Goal: Communication & Community: Share content

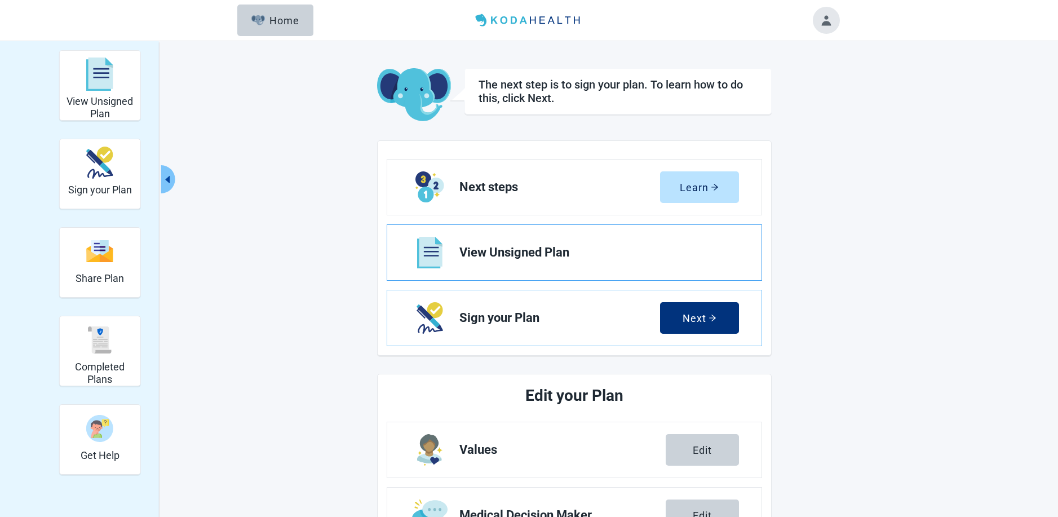
click at [524, 252] on span "View Unsigned Plan" at bounding box center [594, 253] width 270 height 14
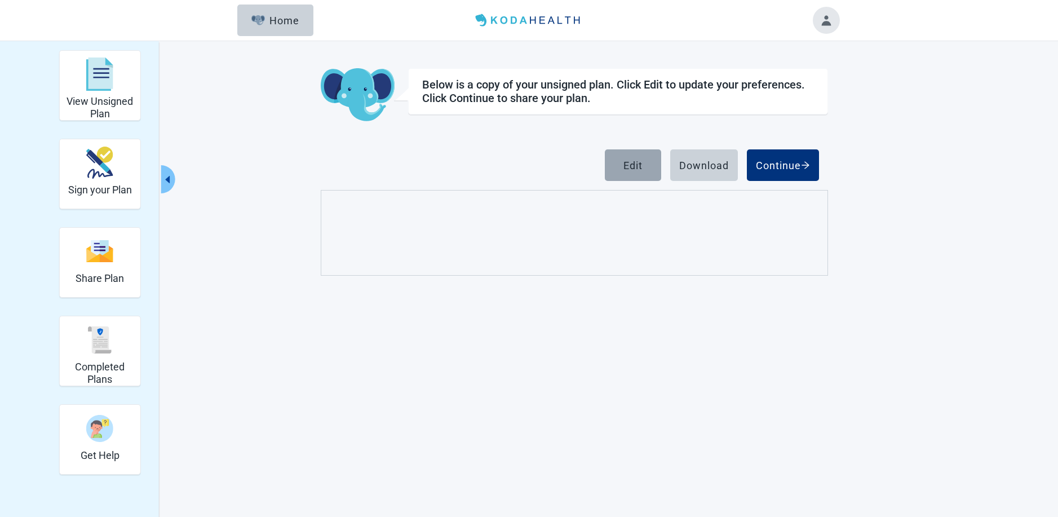
click at [630, 162] on div "Edit" at bounding box center [632, 164] width 19 height 11
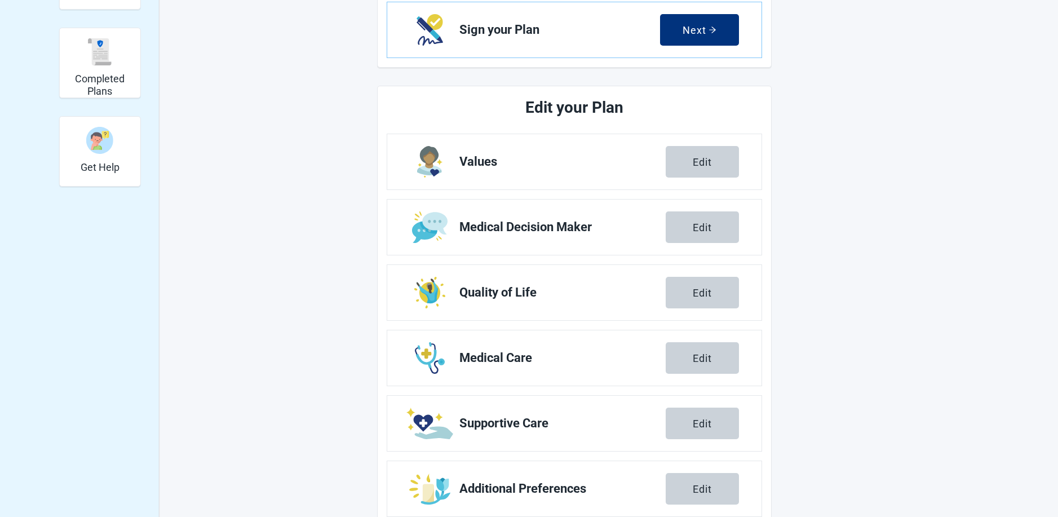
scroll to position [316, 0]
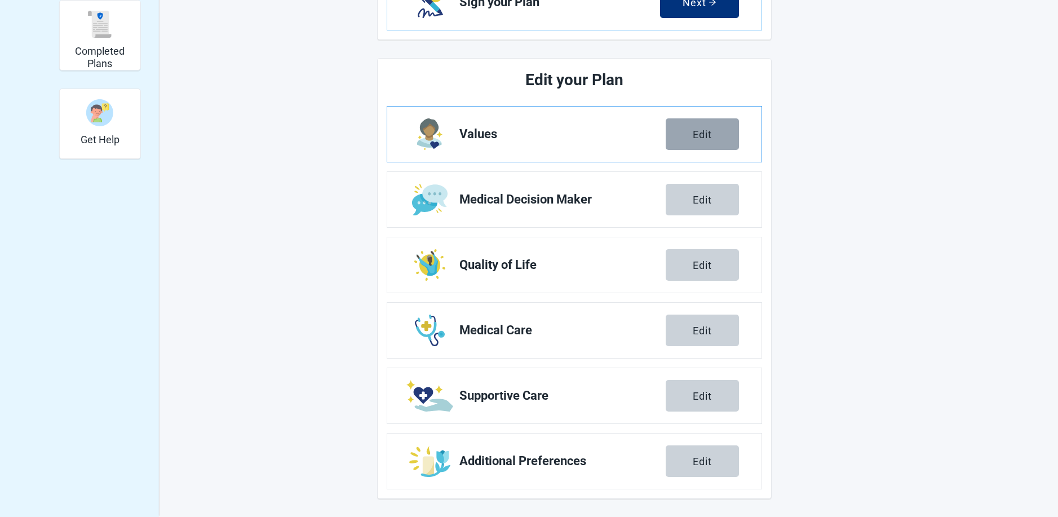
click at [702, 130] on div "Edit" at bounding box center [701, 133] width 19 height 11
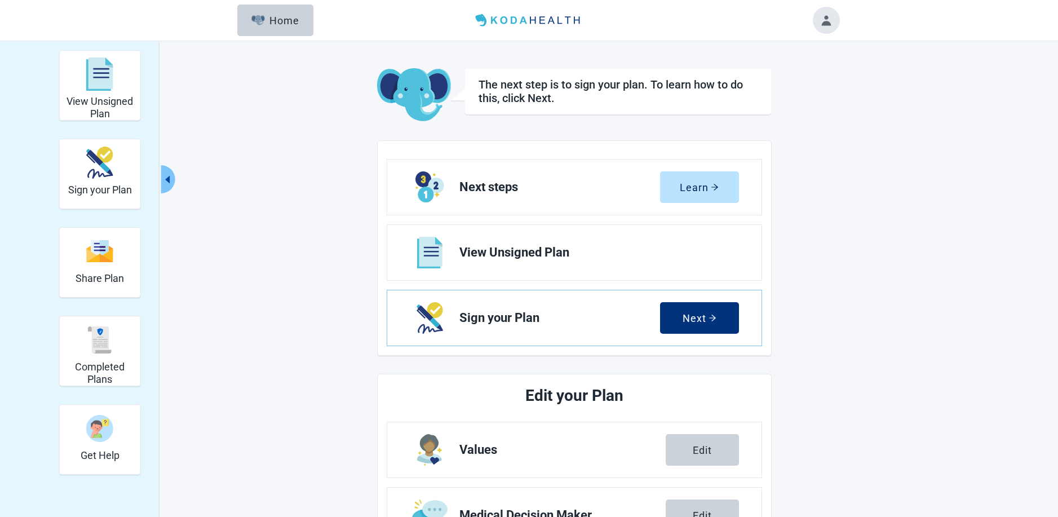
scroll to position [316, 0]
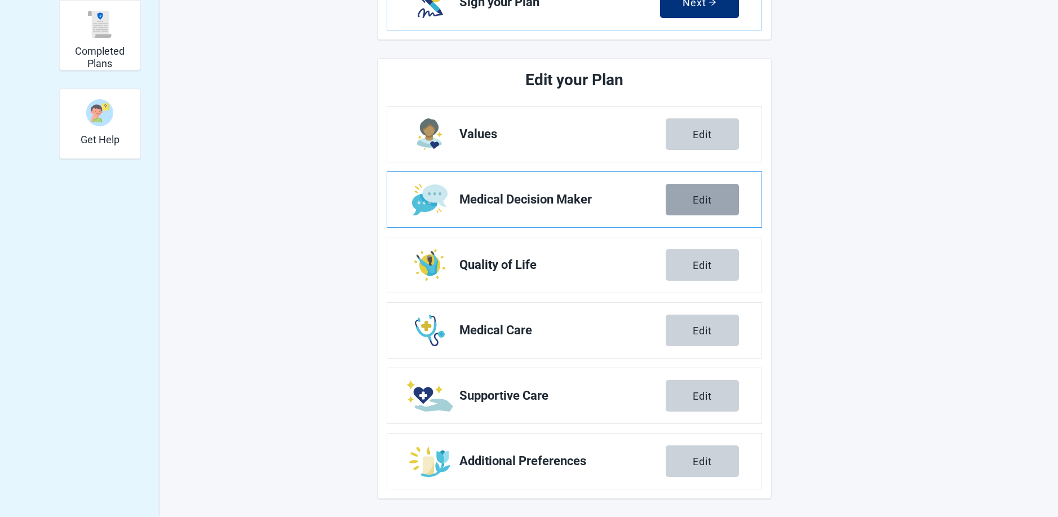
click at [689, 204] on button "Edit" at bounding box center [701, 200] width 73 height 32
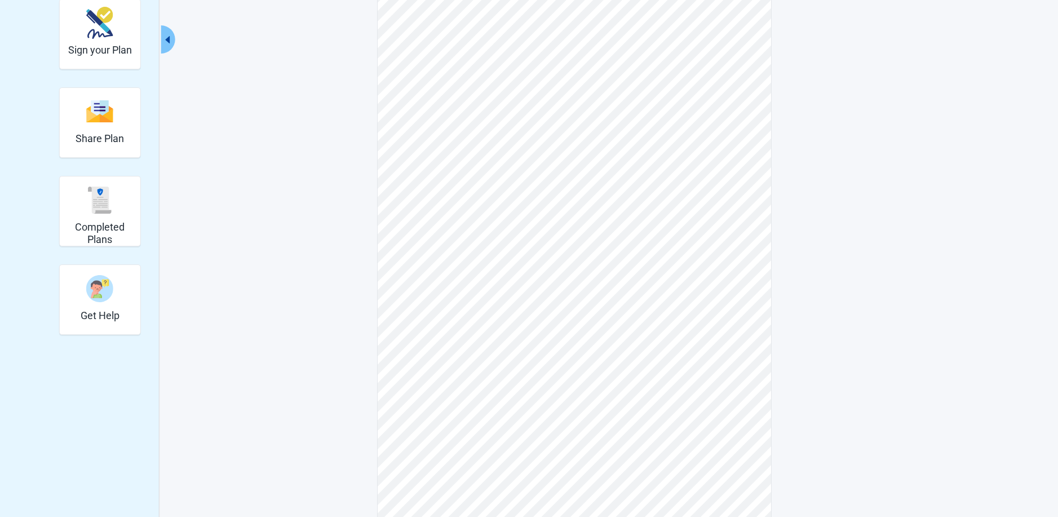
scroll to position [98, 0]
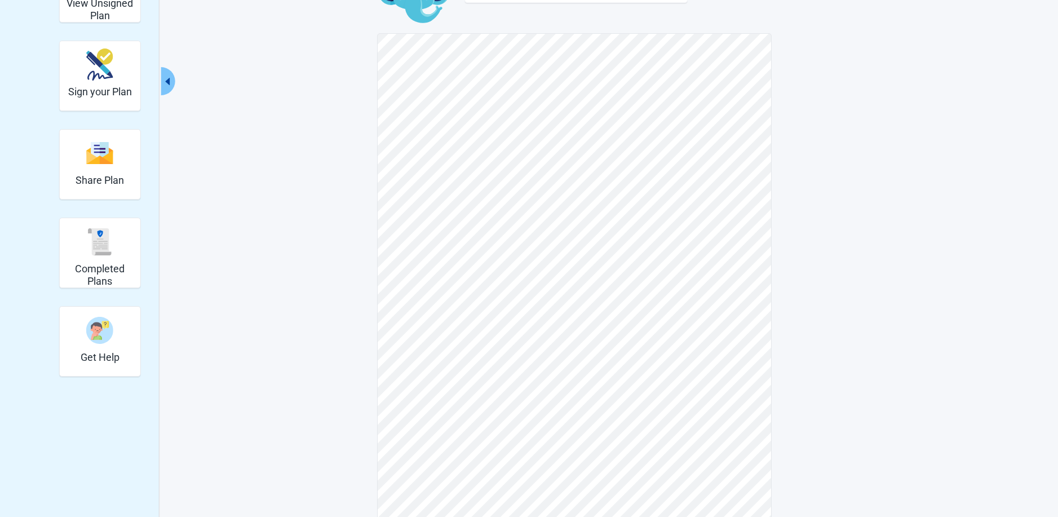
click at [168, 82] on icon "caret-left" at bounding box center [167, 81] width 5 height 7
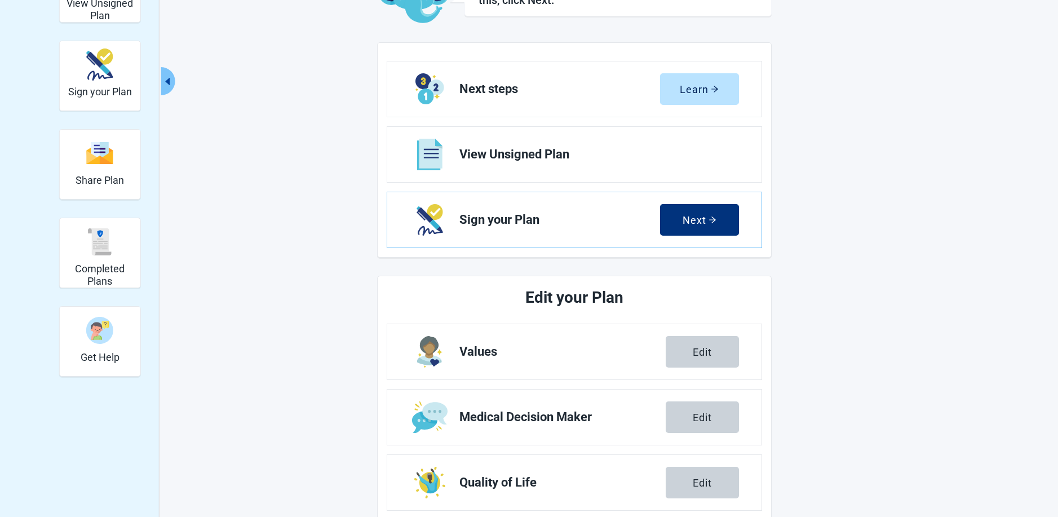
scroll to position [316, 0]
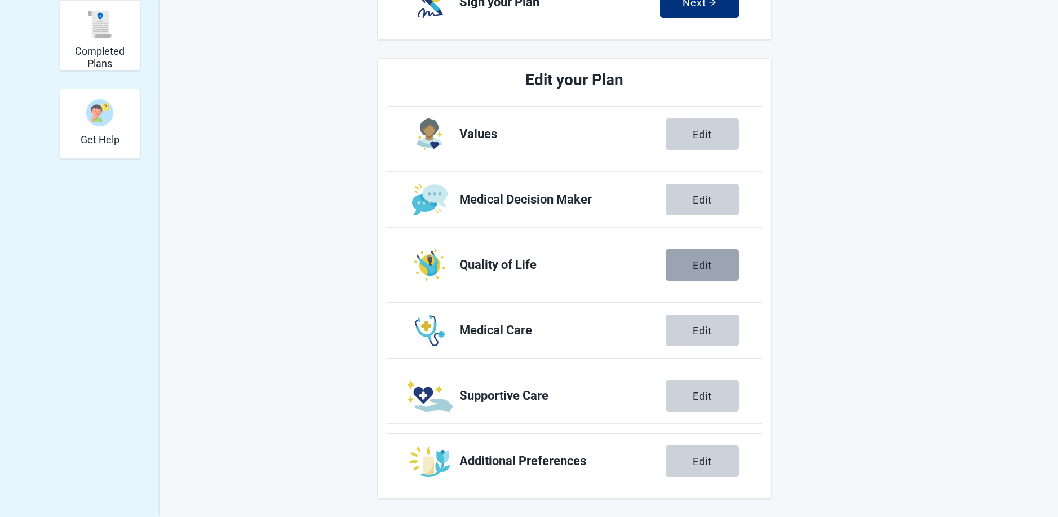
click at [699, 268] on div "Edit" at bounding box center [701, 264] width 19 height 11
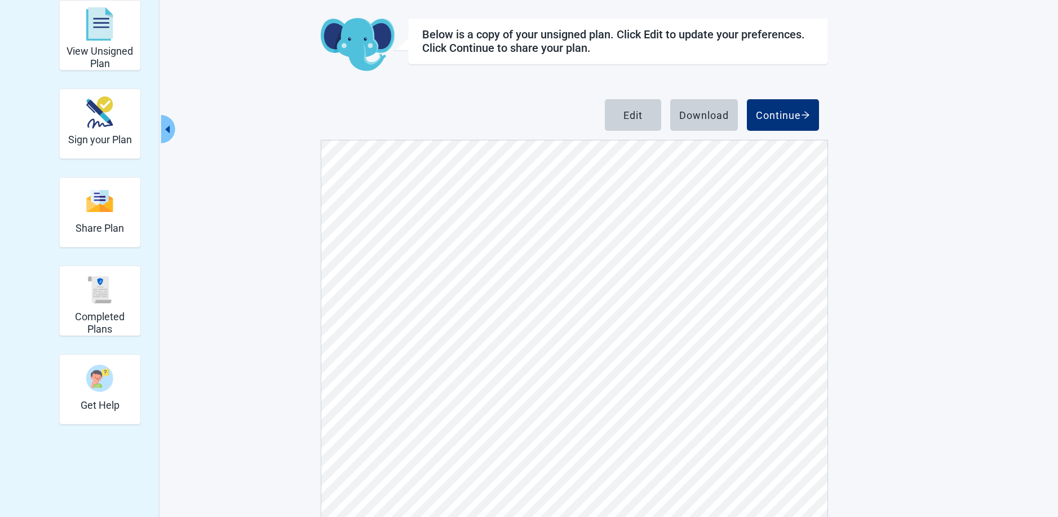
scroll to position [106, 0]
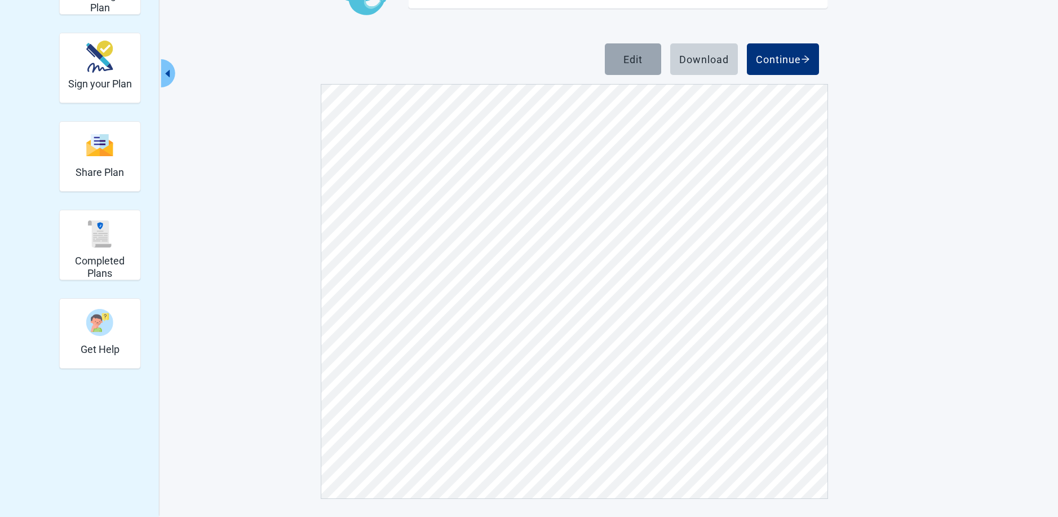
click at [629, 57] on div "Edit" at bounding box center [632, 59] width 19 height 11
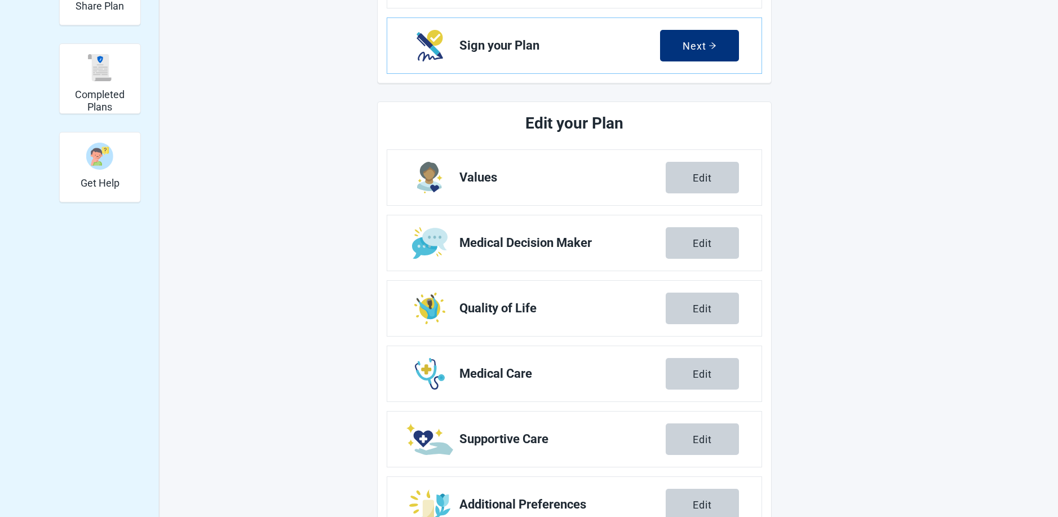
scroll to position [316, 0]
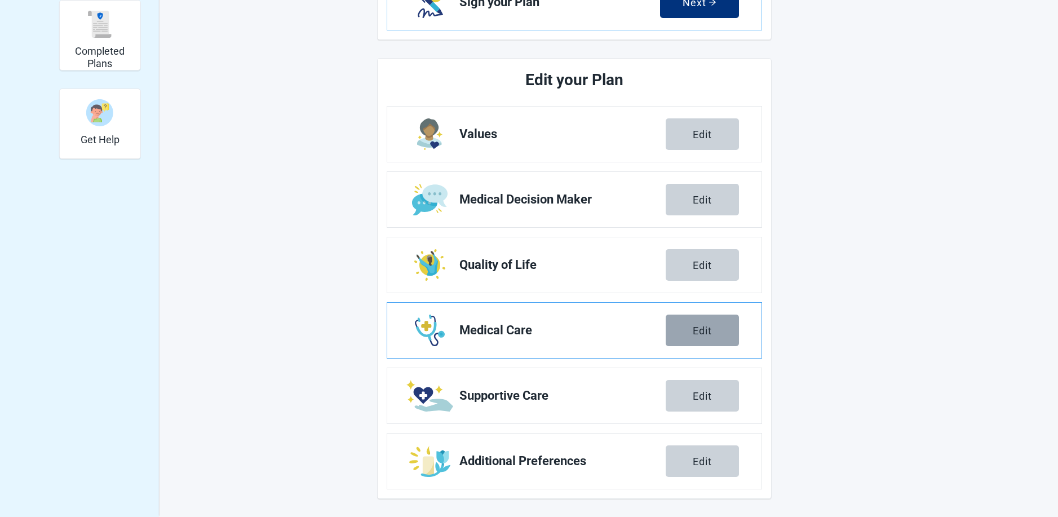
click at [704, 329] on div "Edit" at bounding box center [701, 330] width 19 height 11
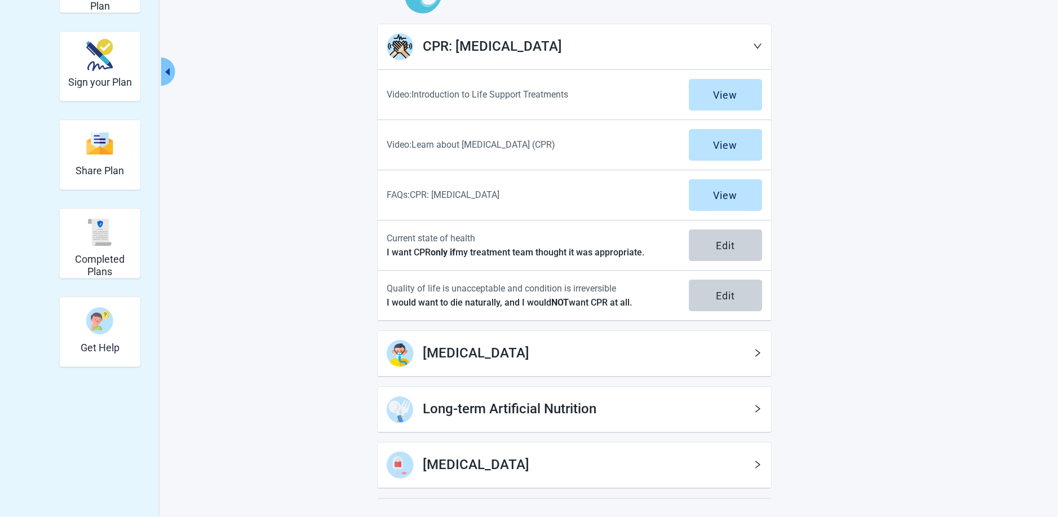
scroll to position [153, 0]
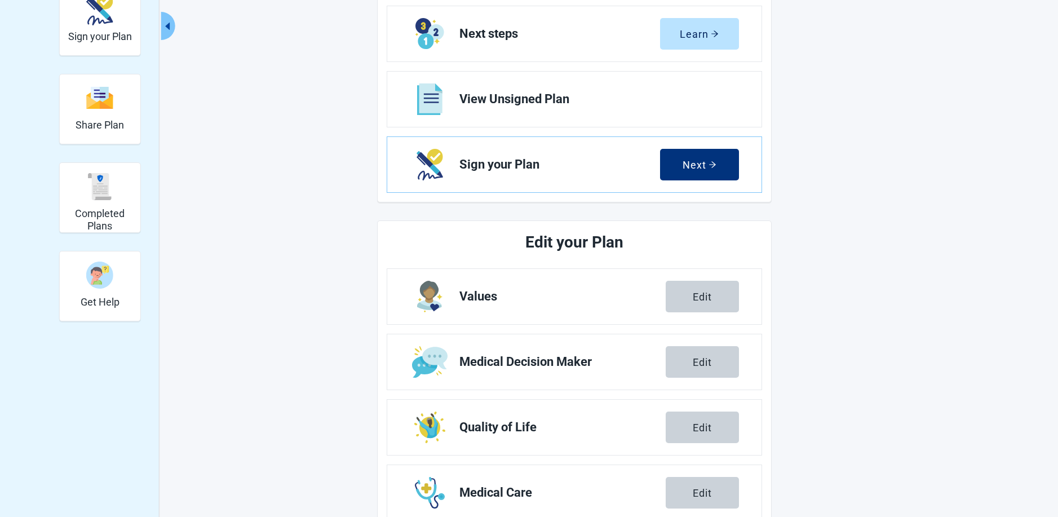
scroll to position [316, 0]
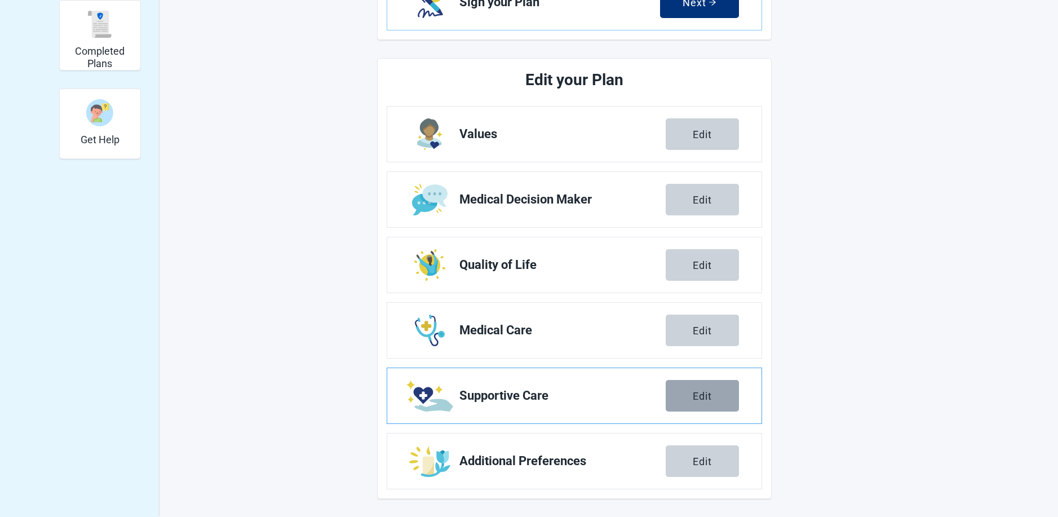
click at [701, 399] on div "Edit" at bounding box center [701, 395] width 19 height 11
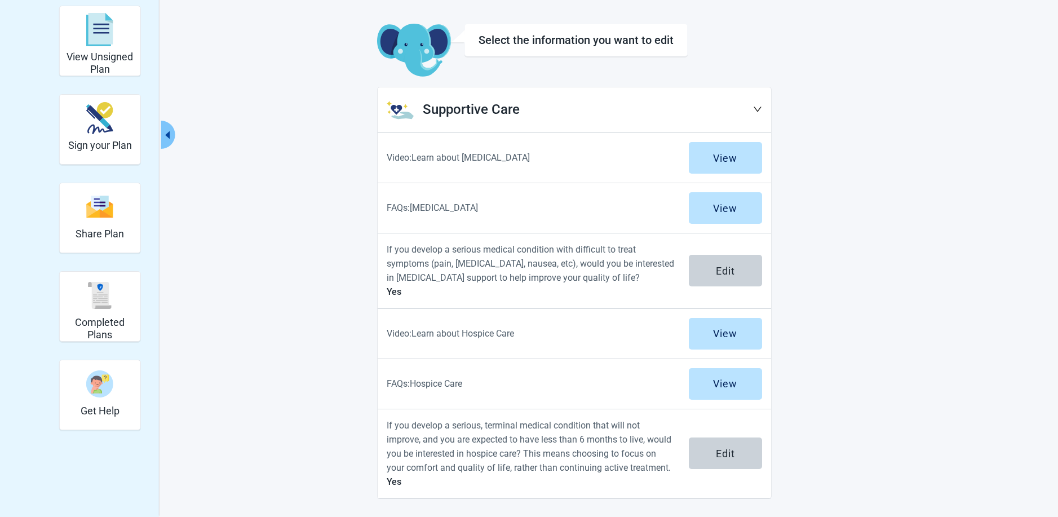
scroll to position [45, 0]
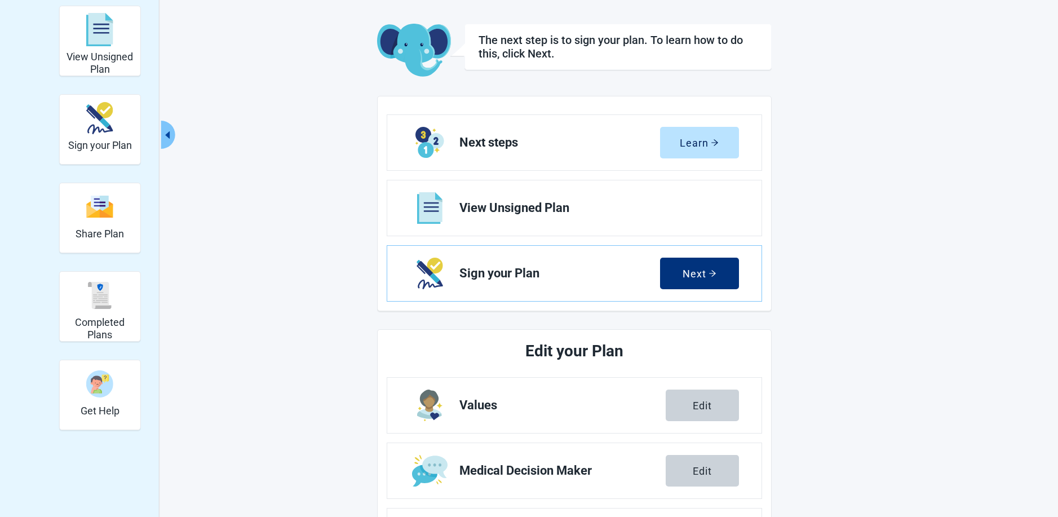
scroll to position [316, 0]
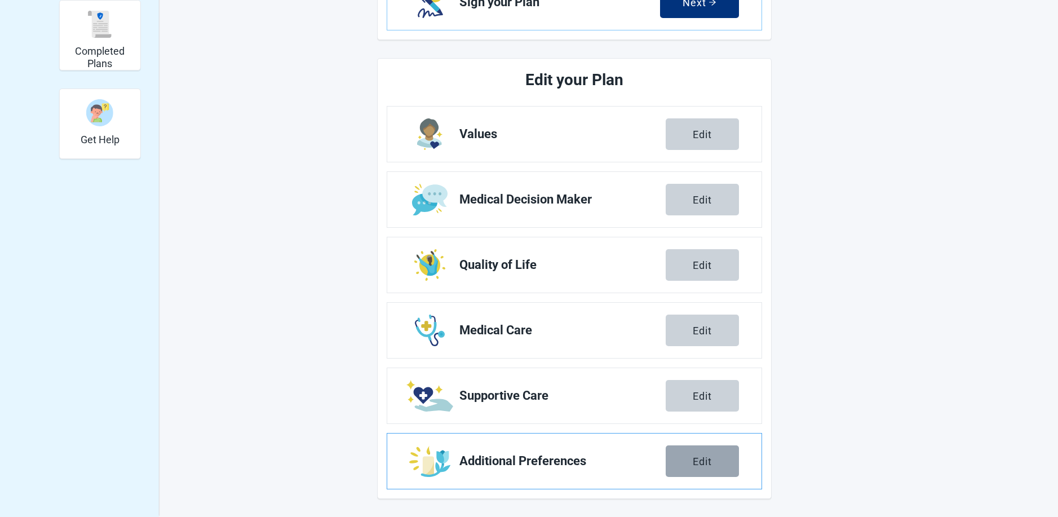
click at [705, 461] on div "Edit" at bounding box center [701, 460] width 19 height 11
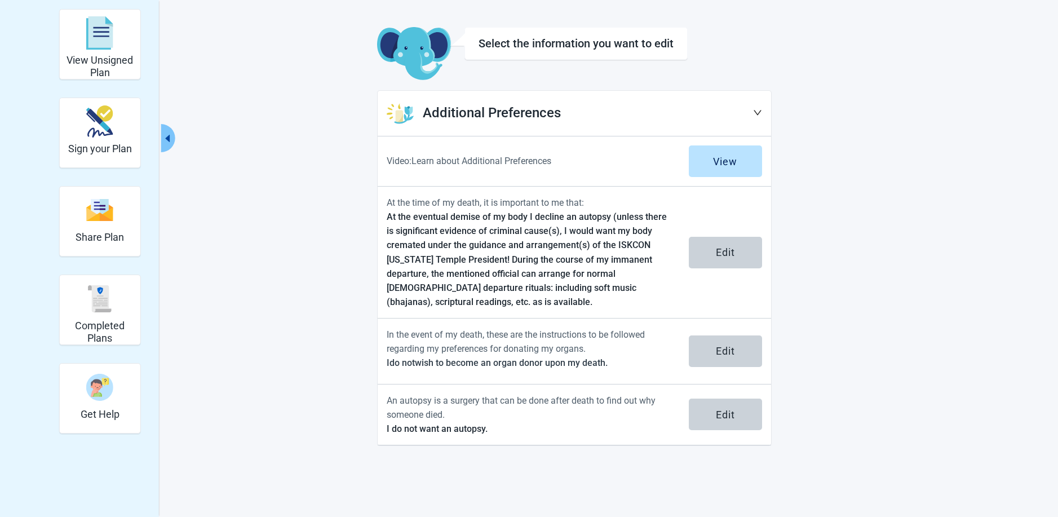
scroll to position [41, 0]
click at [274, 214] on div "View Unsigned Plan Sign your Plan Share Plan Completed Plans Get Help Select th…" at bounding box center [529, 227] width 620 height 437
click at [91, 218] on img "Share Plan" at bounding box center [99, 210] width 27 height 24
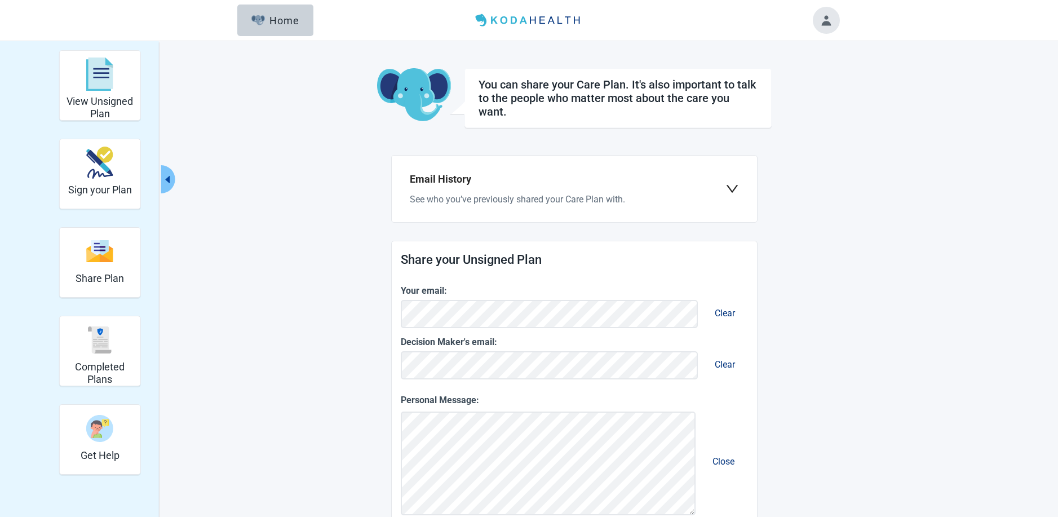
click at [732, 187] on icon "down" at bounding box center [732, 189] width 14 height 14
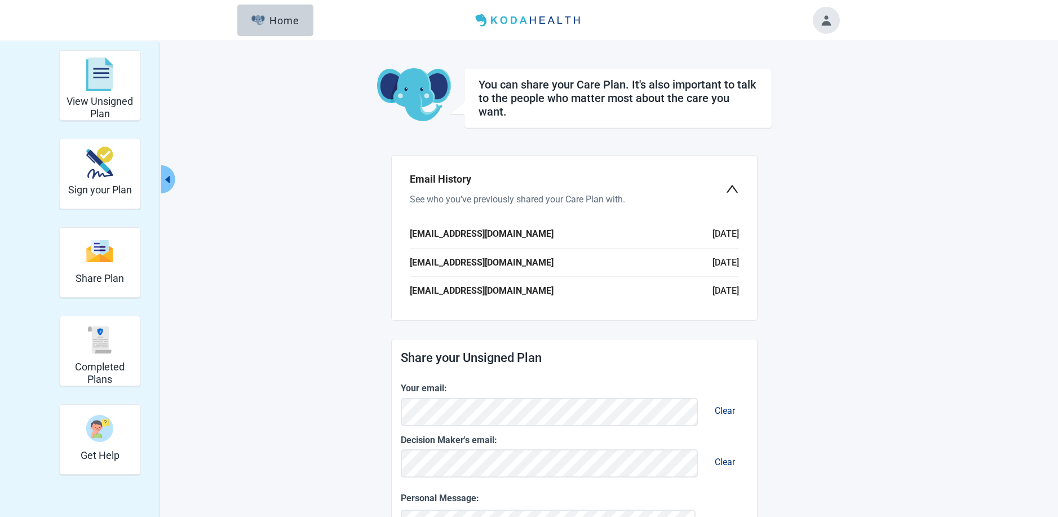
click at [732, 184] on icon "down" at bounding box center [732, 189] width 14 height 14
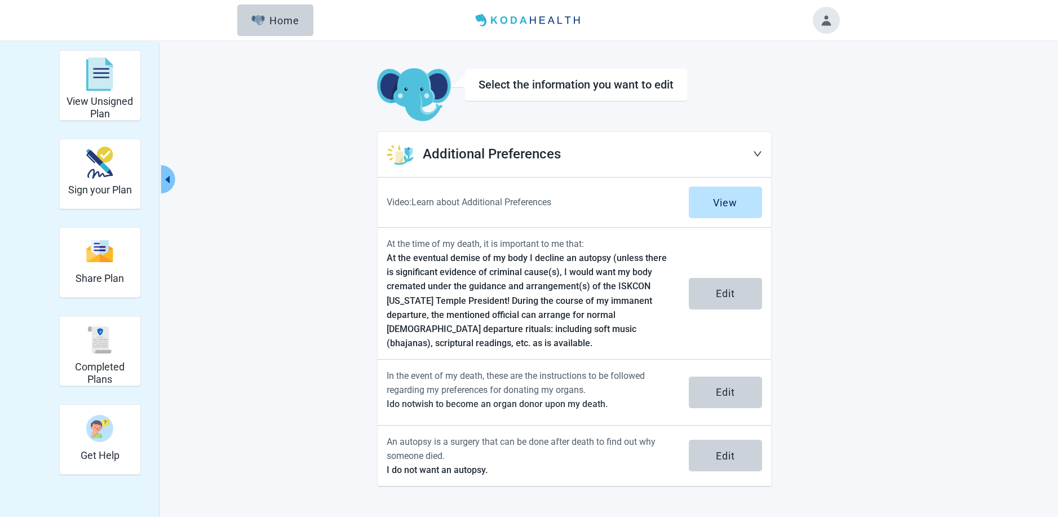
scroll to position [41, 0]
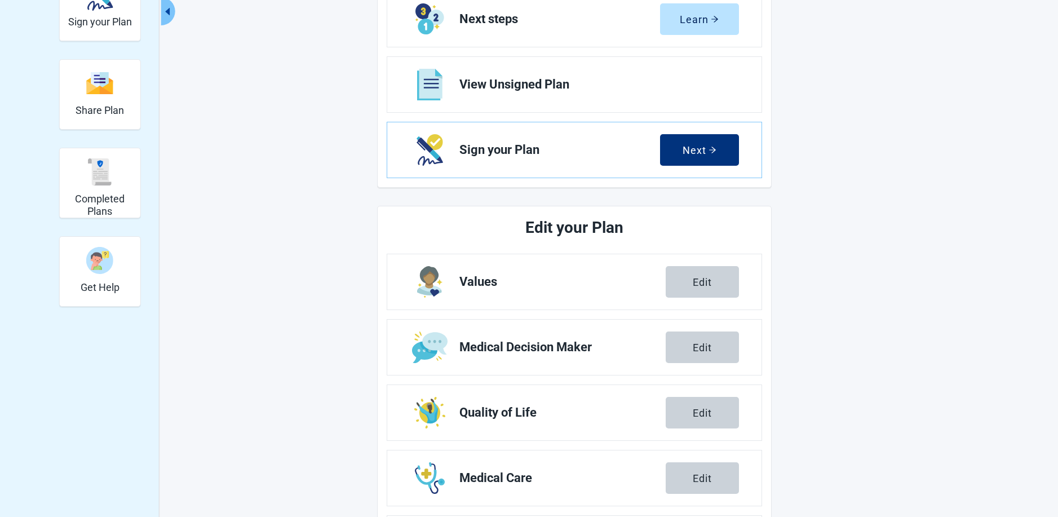
scroll to position [146, 0]
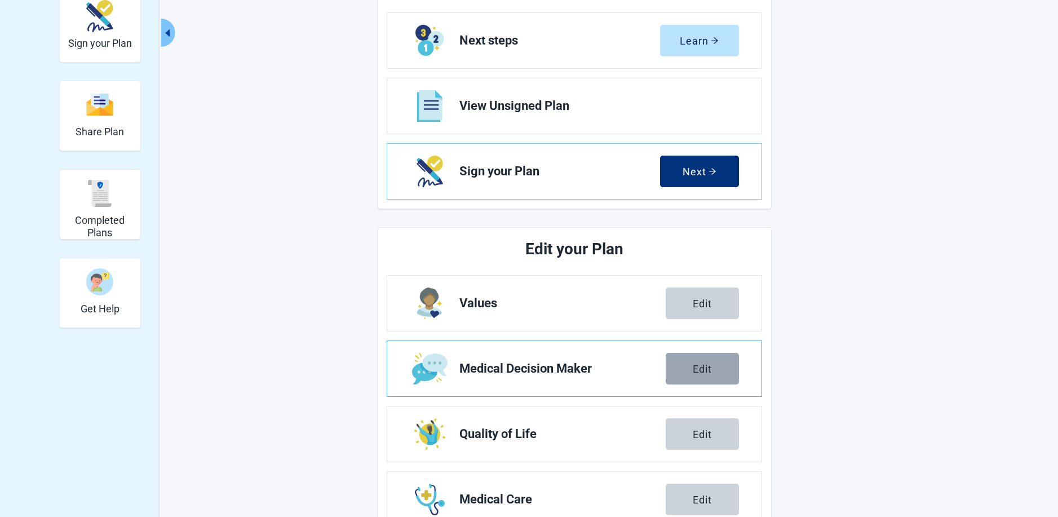
click at [706, 370] on div "Edit" at bounding box center [701, 368] width 19 height 11
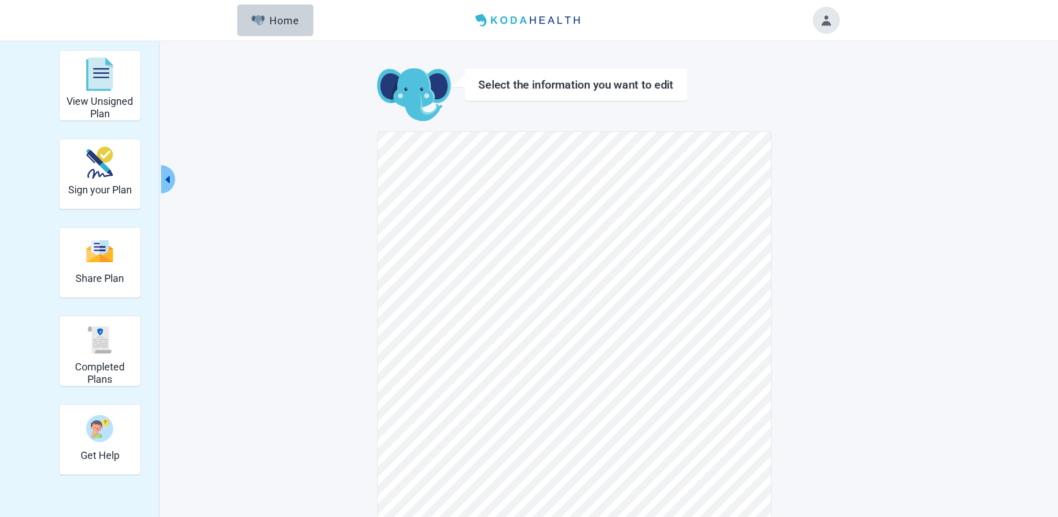
click at [831, 26] on button "Toggle account menu" at bounding box center [825, 20] width 27 height 27
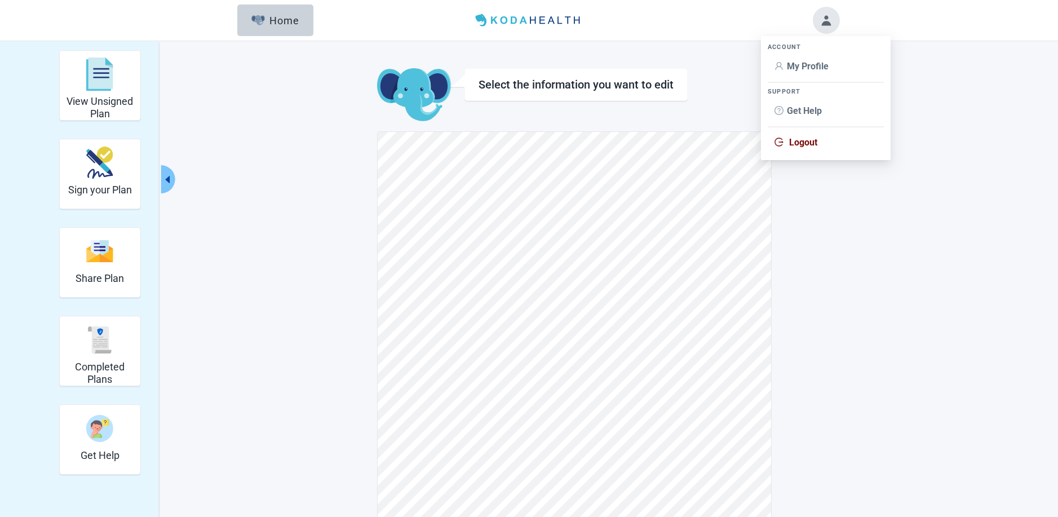
click at [816, 65] on span "My Profile" at bounding box center [808, 66] width 42 height 11
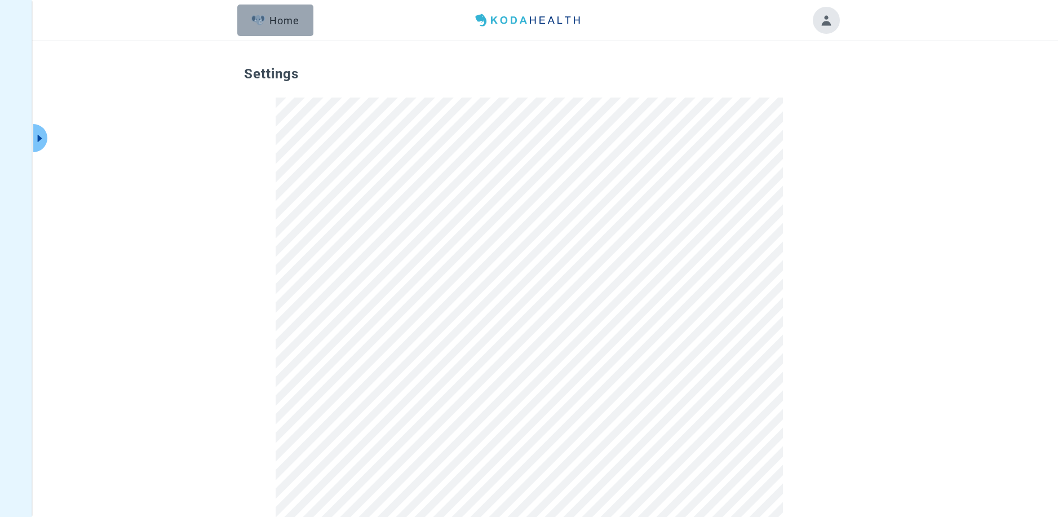
click at [281, 20] on div "Home" at bounding box center [275, 20] width 48 height 11
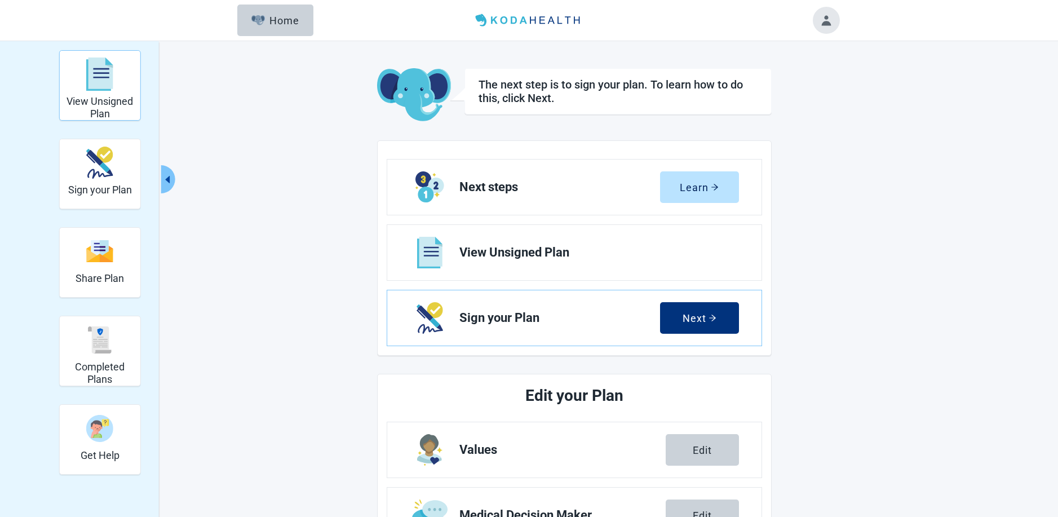
click at [98, 87] on img "View Unsigned Plan" at bounding box center [99, 74] width 27 height 34
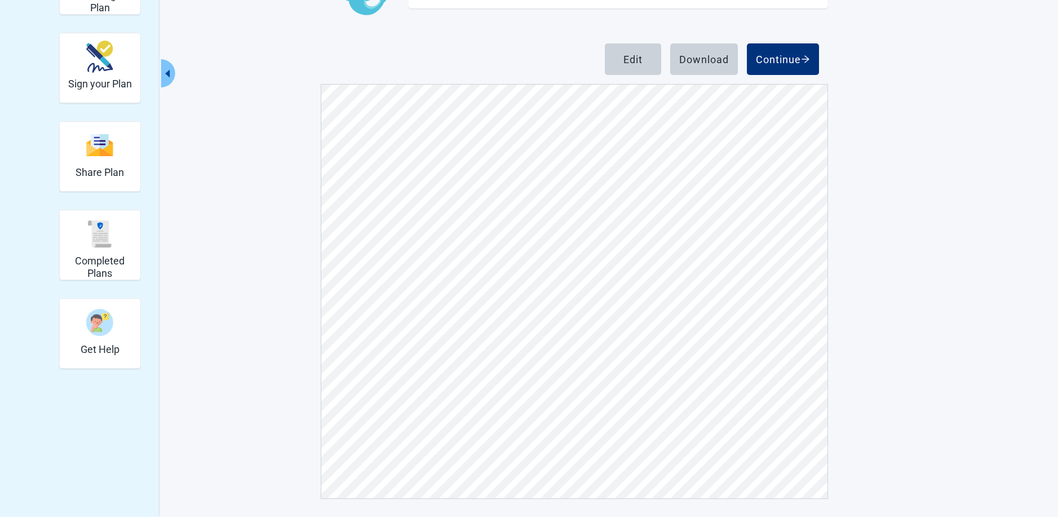
scroll to position [1747, 0]
click at [633, 60] on div "Edit" at bounding box center [632, 59] width 19 height 11
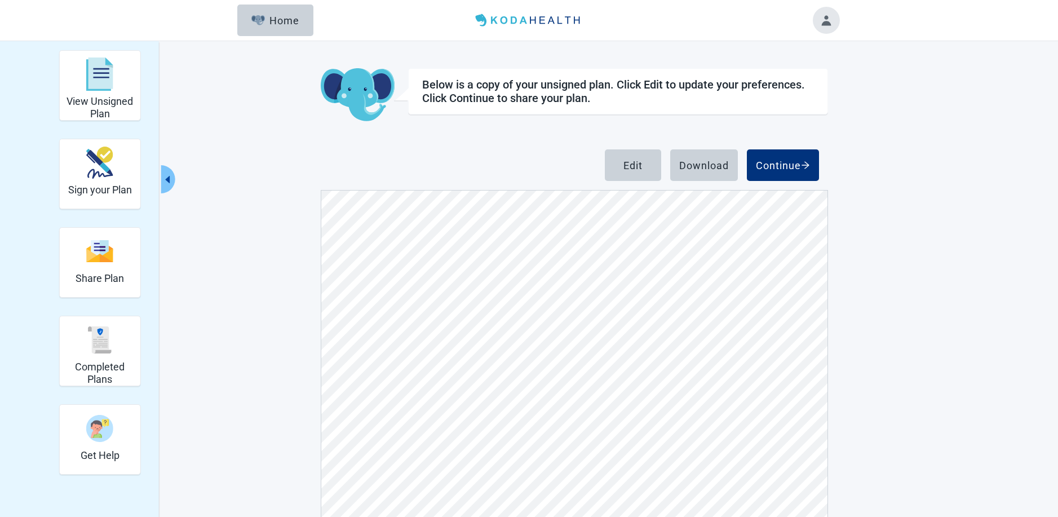
scroll to position [1859, 0]
click at [627, 166] on div "Edit" at bounding box center [632, 164] width 19 height 11
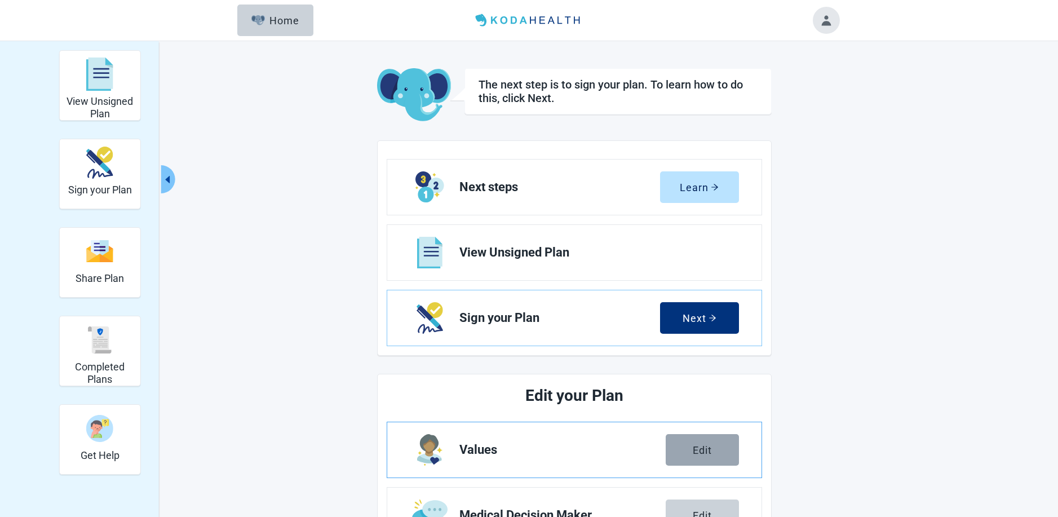
click at [700, 446] on div "Edit" at bounding box center [701, 449] width 19 height 11
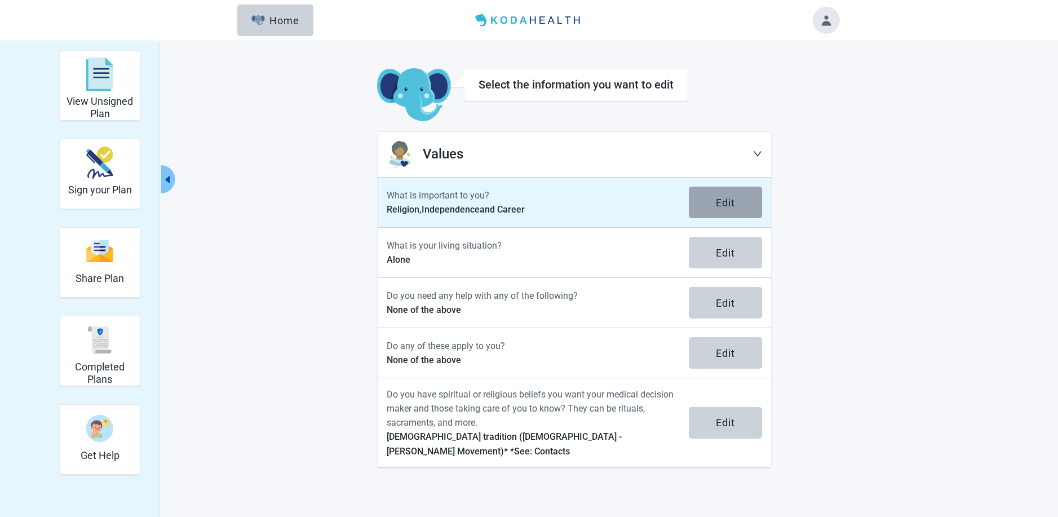
click at [731, 201] on div "Edit" at bounding box center [725, 202] width 19 height 11
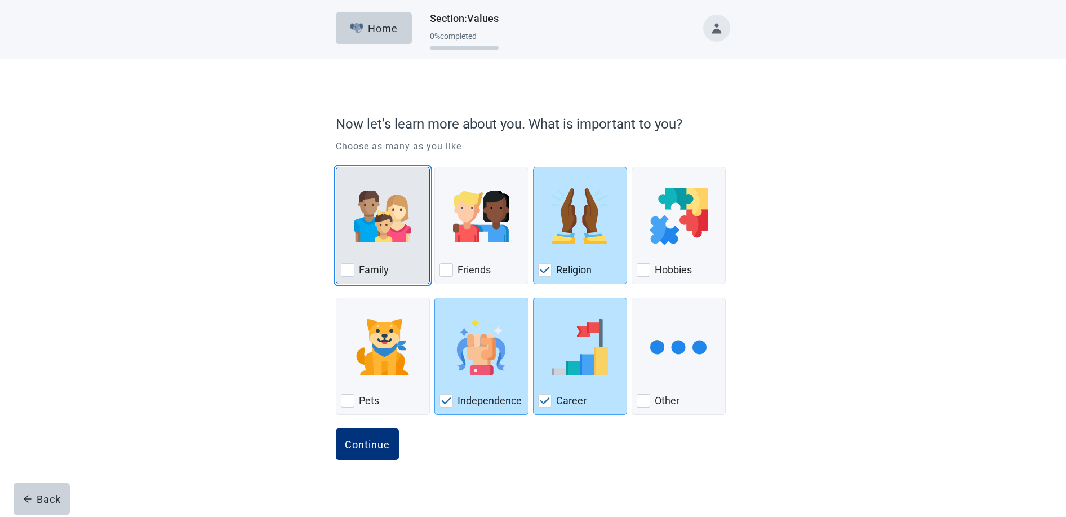
click at [347, 269] on div "Family, checkbox, not checked" at bounding box center [348, 270] width 14 height 14
click at [336, 167] on input "Family" at bounding box center [336, 167] width 1 height 1
checkbox input "true"
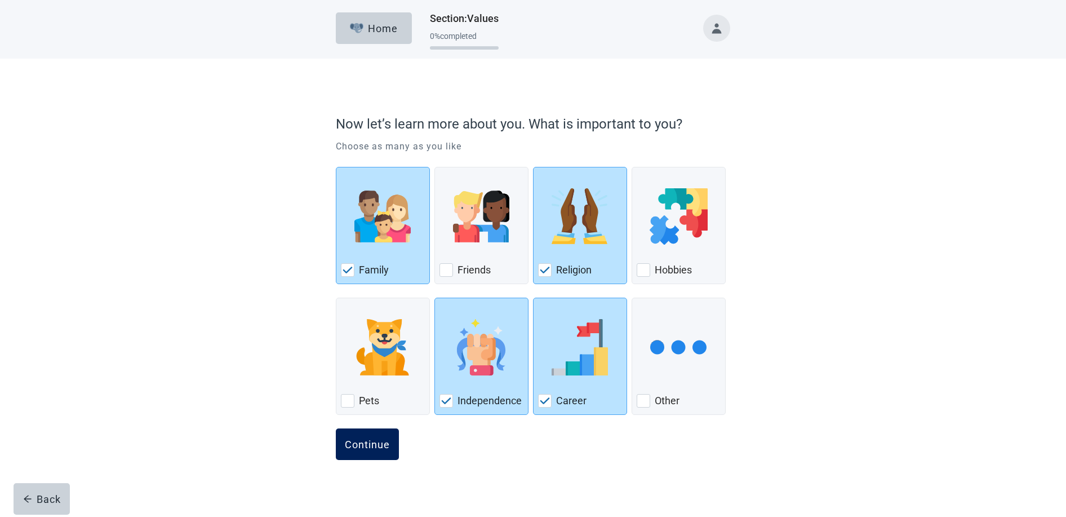
click at [367, 441] on div "Continue" at bounding box center [367, 443] width 45 height 11
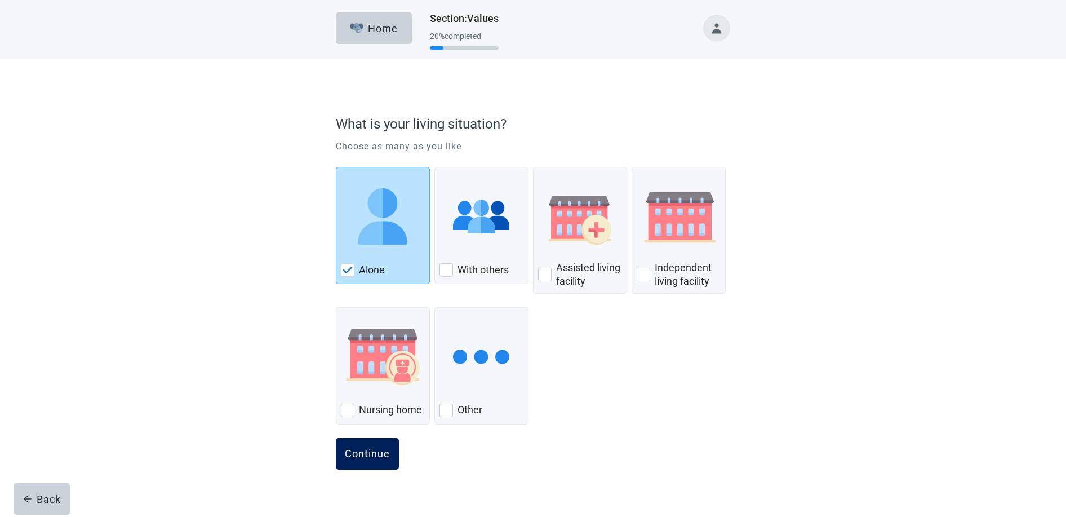
click at [373, 452] on div "Continue" at bounding box center [367, 453] width 45 height 11
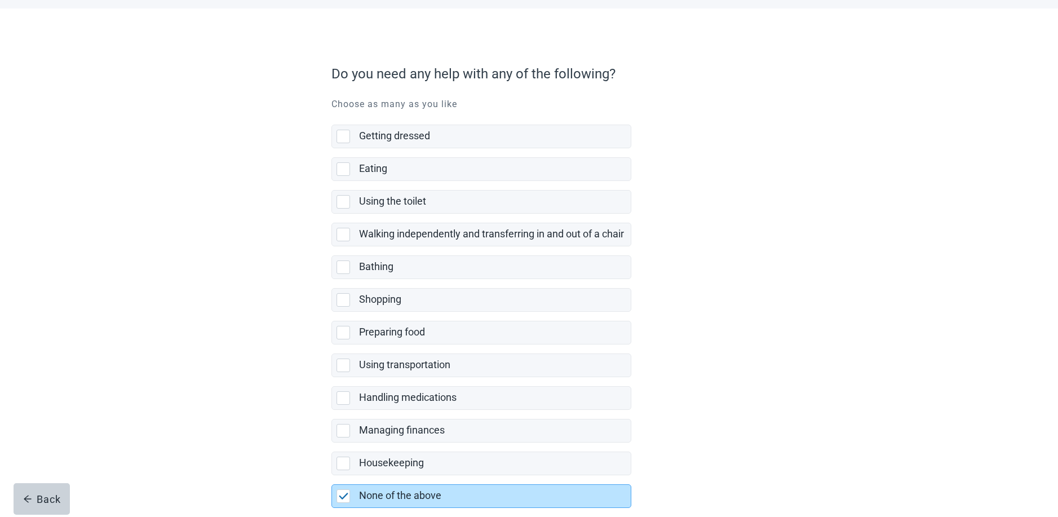
scroll to position [106, 0]
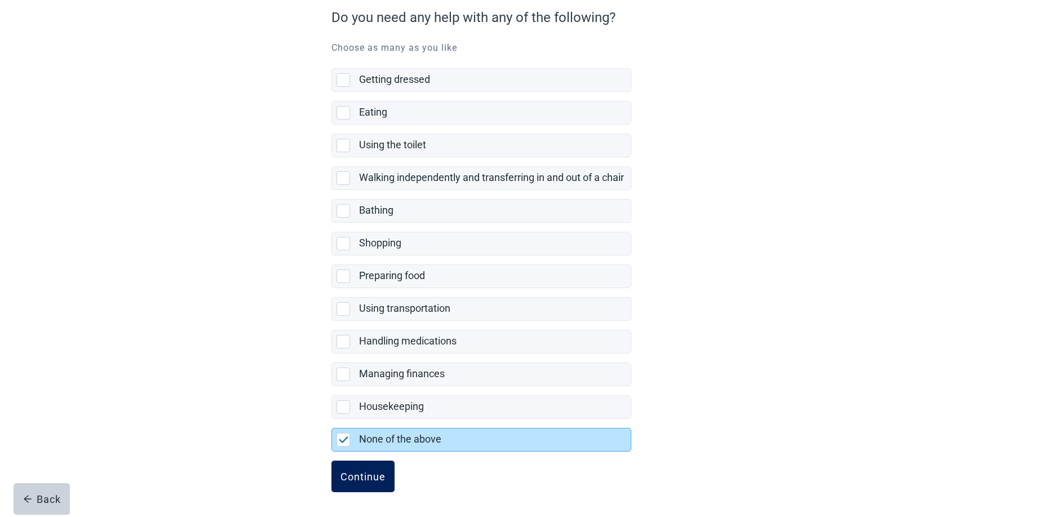
click at [363, 481] on div "Continue" at bounding box center [362, 475] width 45 height 11
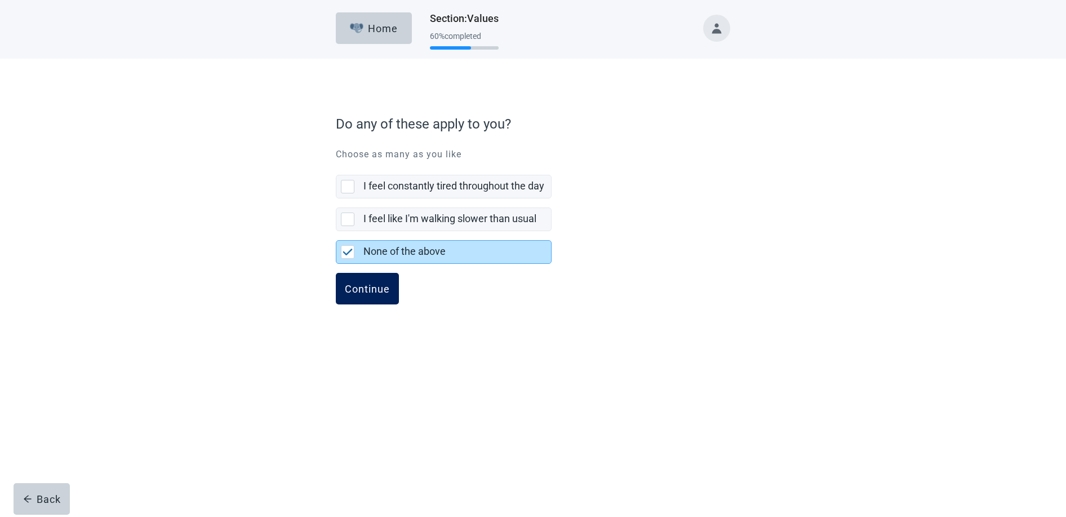
click at [365, 285] on div "Continue" at bounding box center [367, 288] width 45 height 11
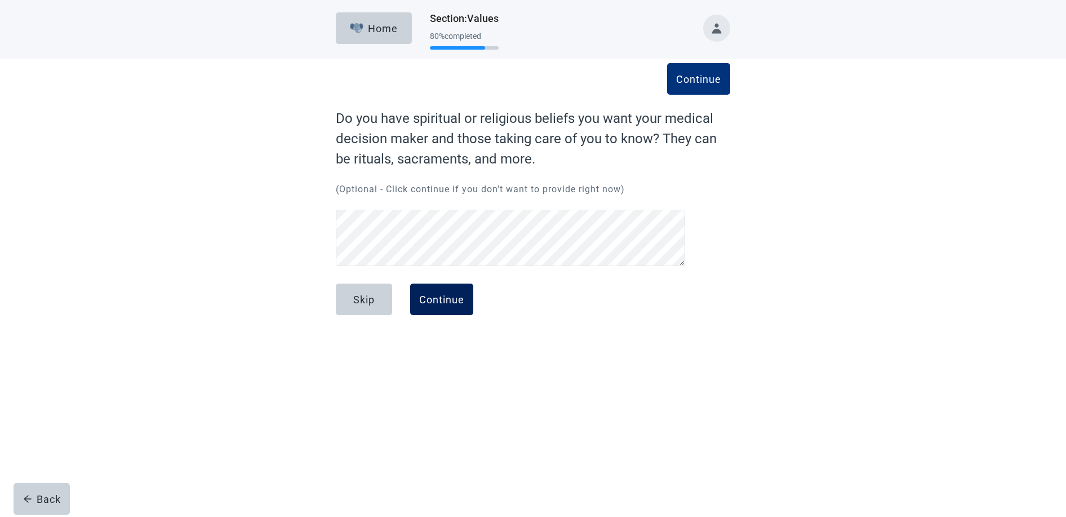
click at [450, 298] on div "Continue" at bounding box center [441, 299] width 45 height 11
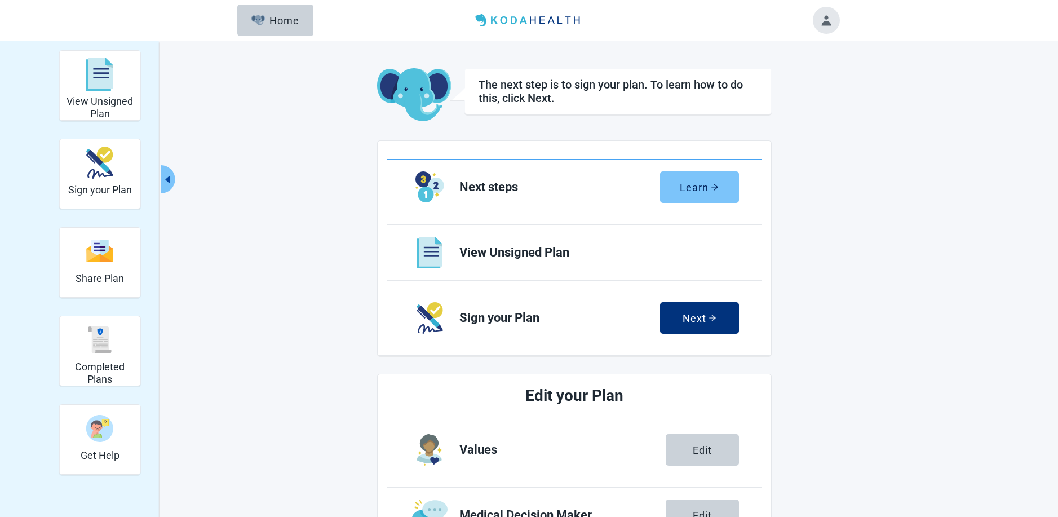
click at [700, 188] on div "Learn" at bounding box center [699, 186] width 39 height 11
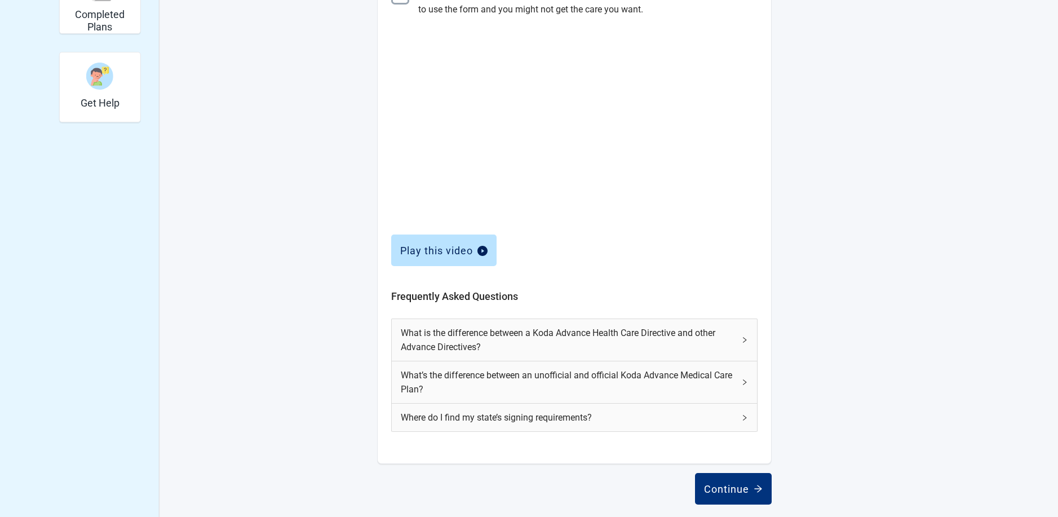
scroll to position [358, 0]
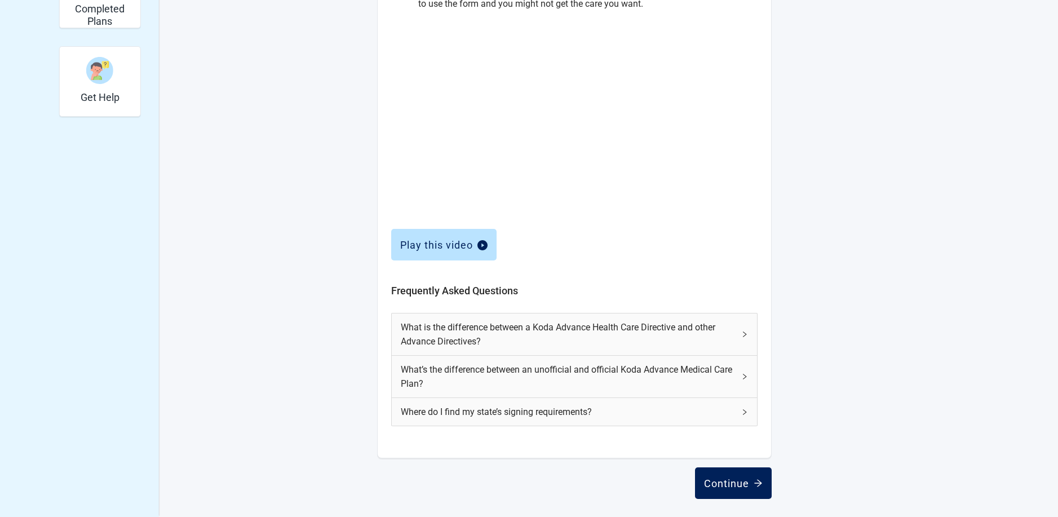
click at [738, 479] on div "Continue" at bounding box center [733, 482] width 59 height 11
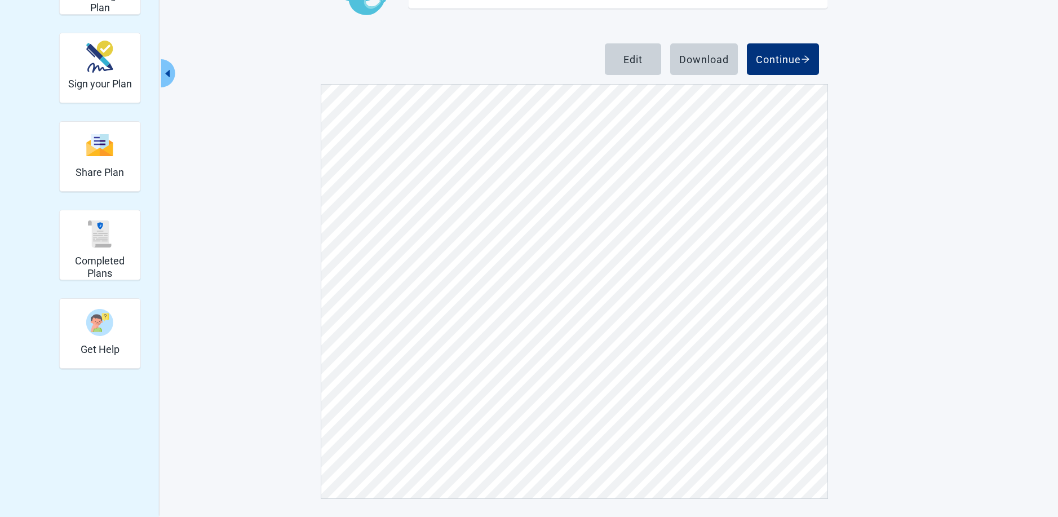
scroll to position [5296, 0]
click at [636, 61] on div "Edit" at bounding box center [632, 59] width 19 height 11
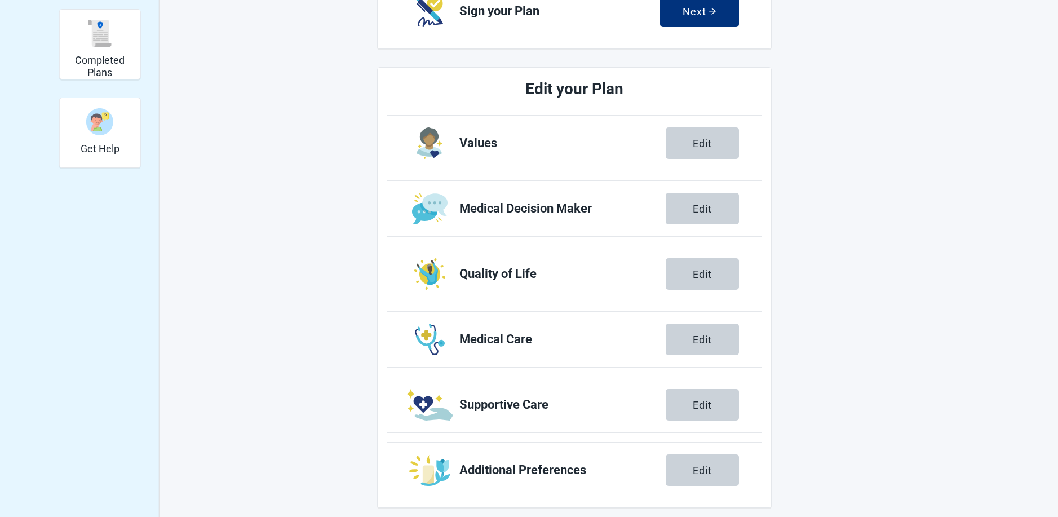
scroll to position [316, 0]
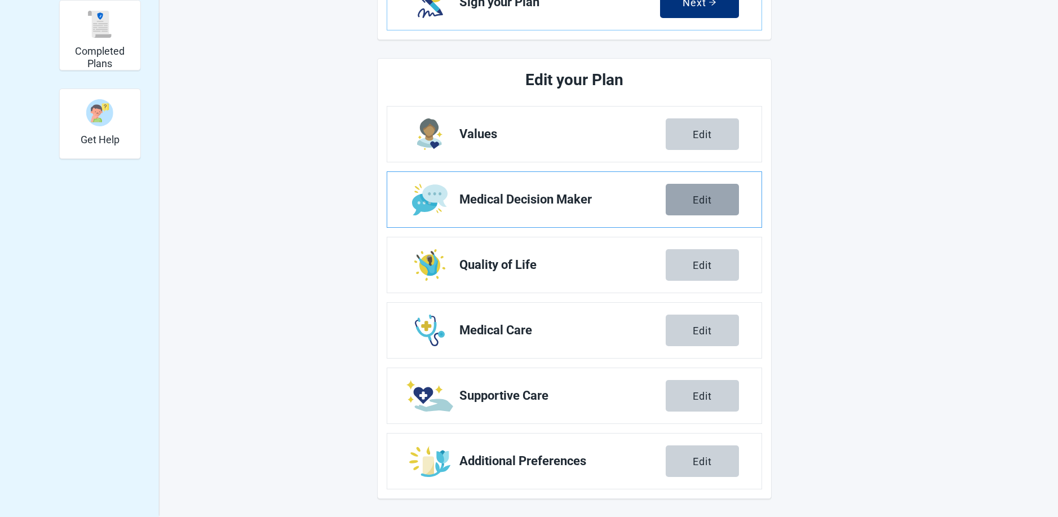
click at [702, 201] on div "Edit" at bounding box center [701, 199] width 19 height 11
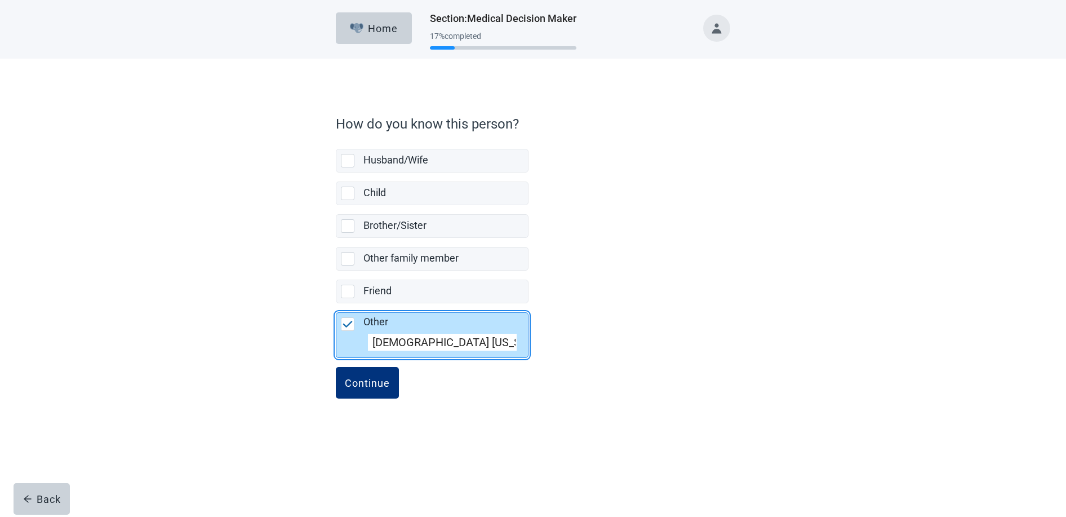
click at [456, 341] on input "ISKCON Mississippi Temple President" at bounding box center [442, 342] width 149 height 17
type input "ISKCON Mississippi Temple President and Friend"
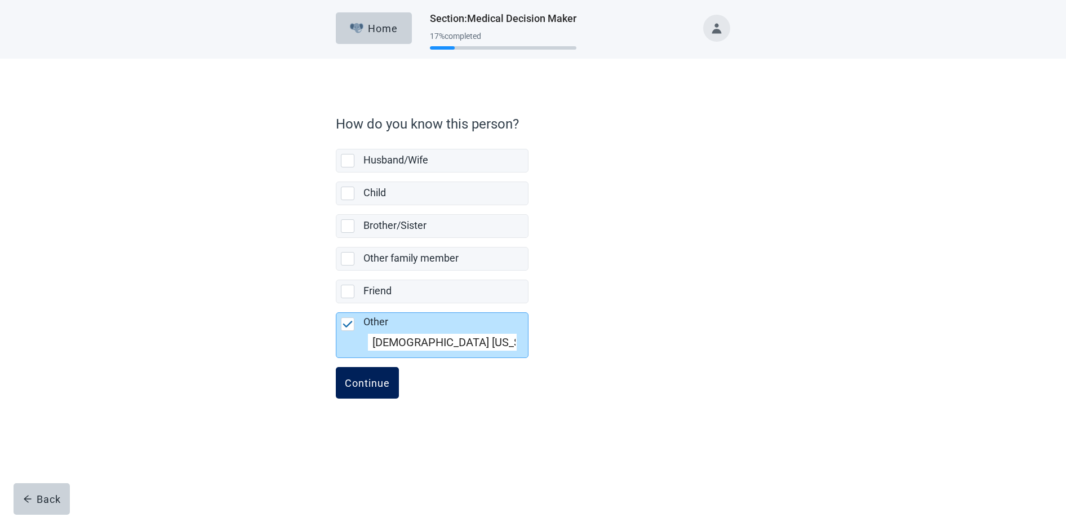
click at [359, 385] on div "Continue" at bounding box center [367, 382] width 45 height 11
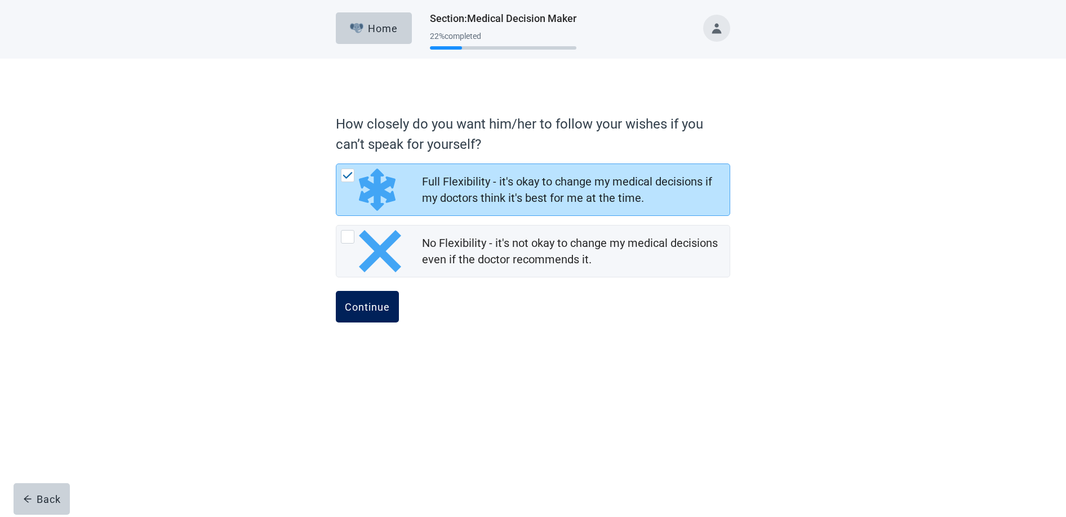
click at [363, 309] on div "Continue" at bounding box center [367, 306] width 45 height 11
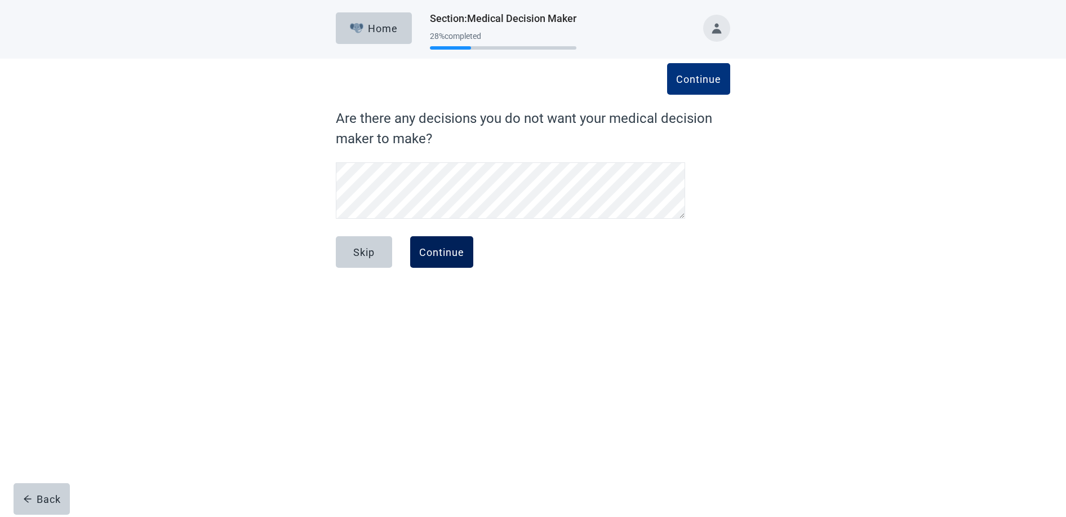
click at [448, 248] on div "Continue" at bounding box center [441, 251] width 45 height 11
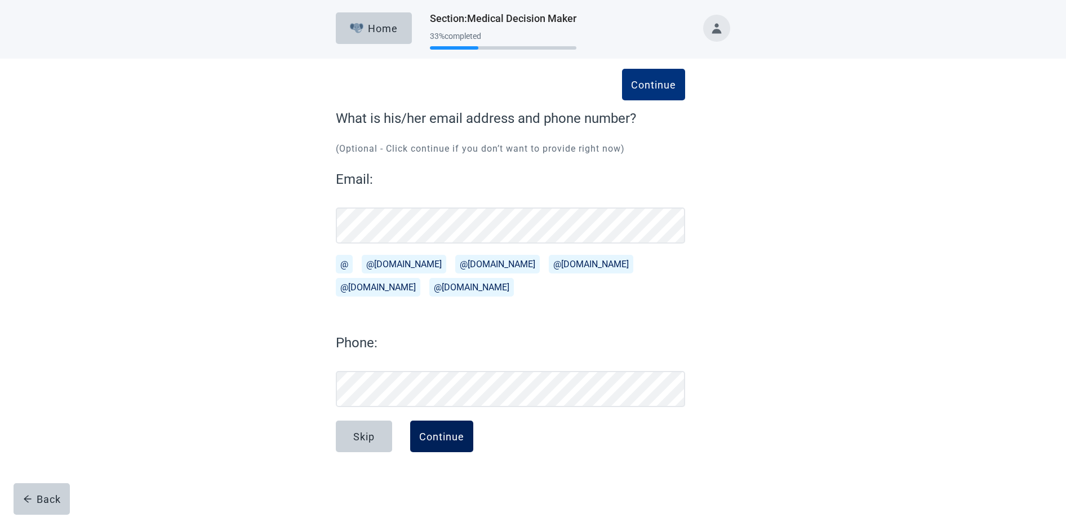
click at [436, 438] on div "Continue" at bounding box center [441, 435] width 45 height 11
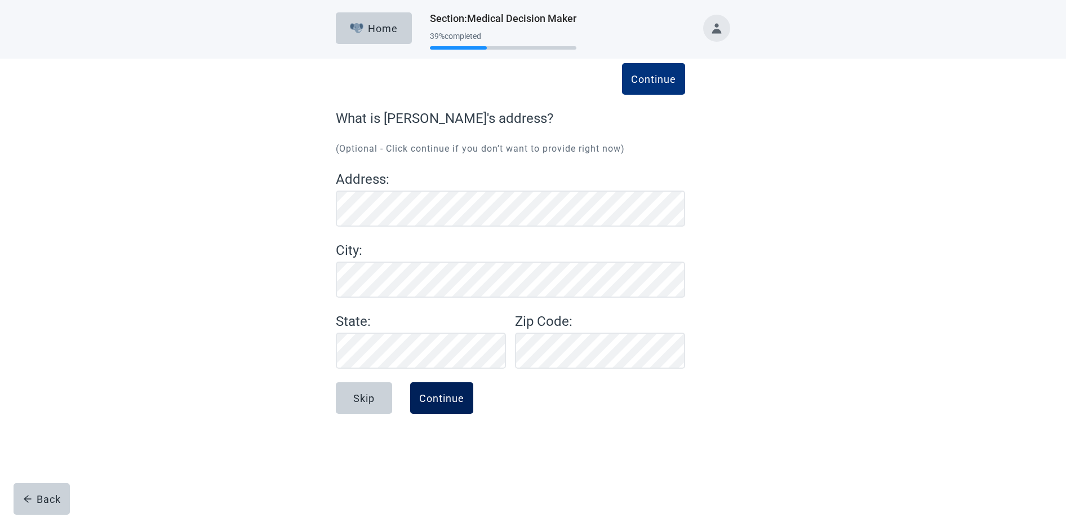
click at [450, 399] on div "Continue" at bounding box center [441, 397] width 45 height 11
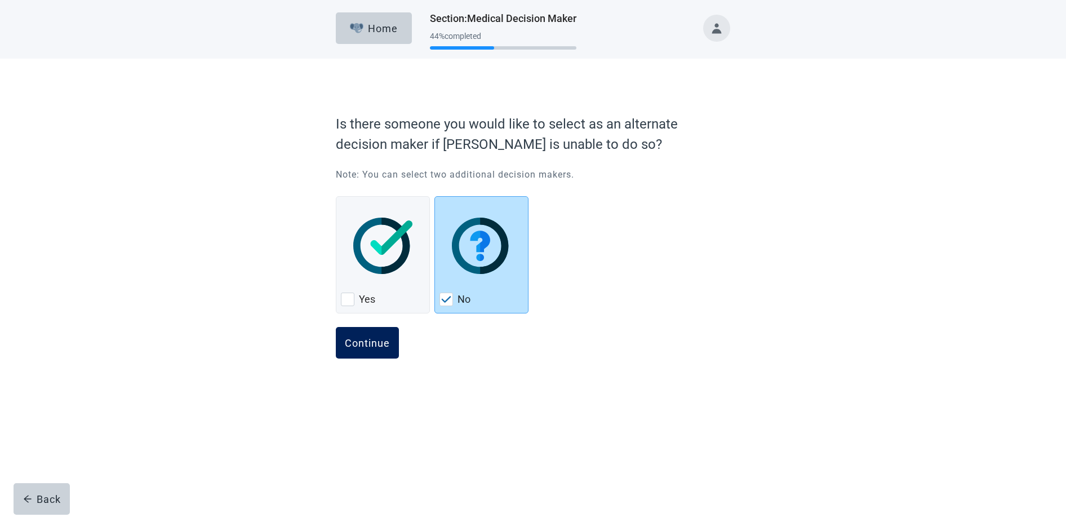
click at [363, 344] on div "Continue" at bounding box center [367, 342] width 45 height 11
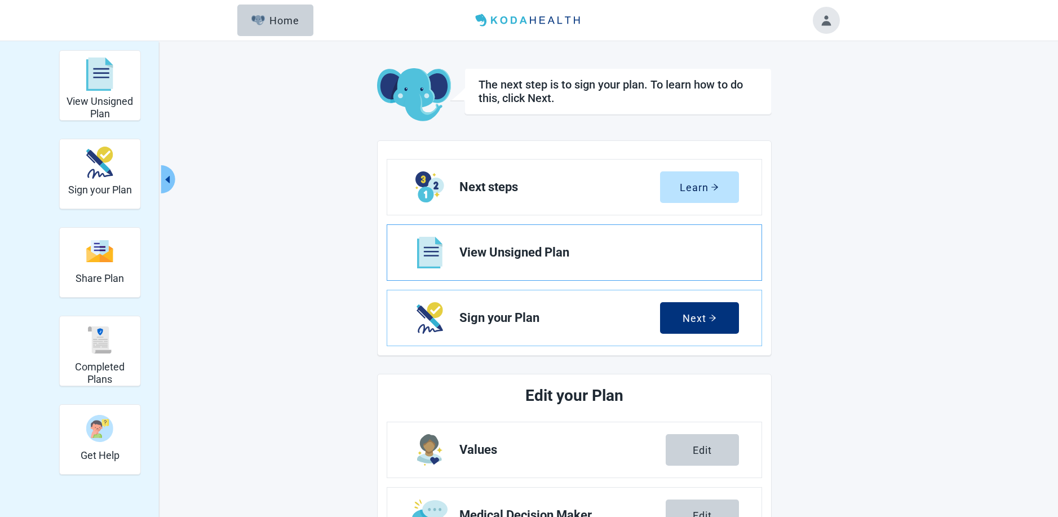
click at [596, 247] on span "View Unsigned Plan" at bounding box center [594, 253] width 270 height 14
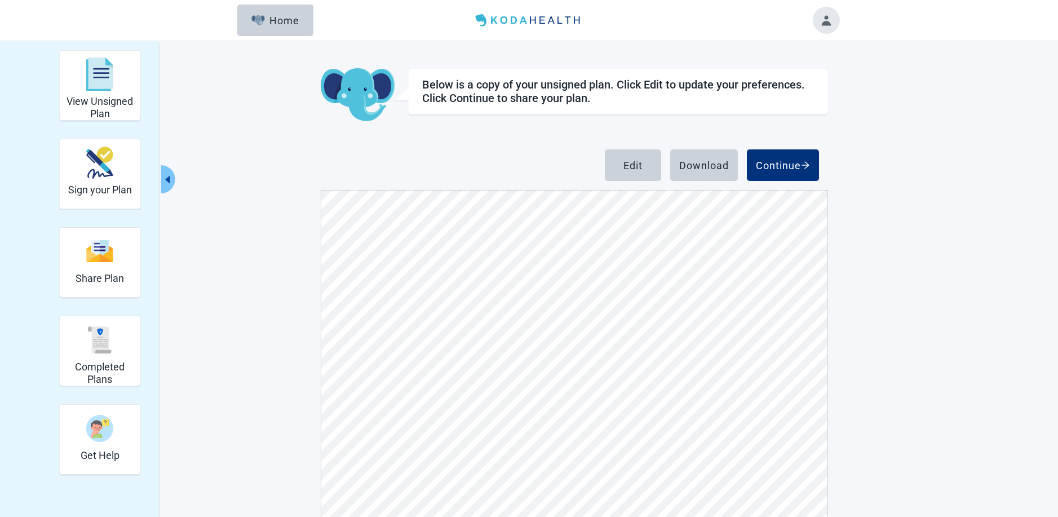
scroll to position [7467, 0]
click at [782, 164] on div "Continue" at bounding box center [783, 164] width 54 height 11
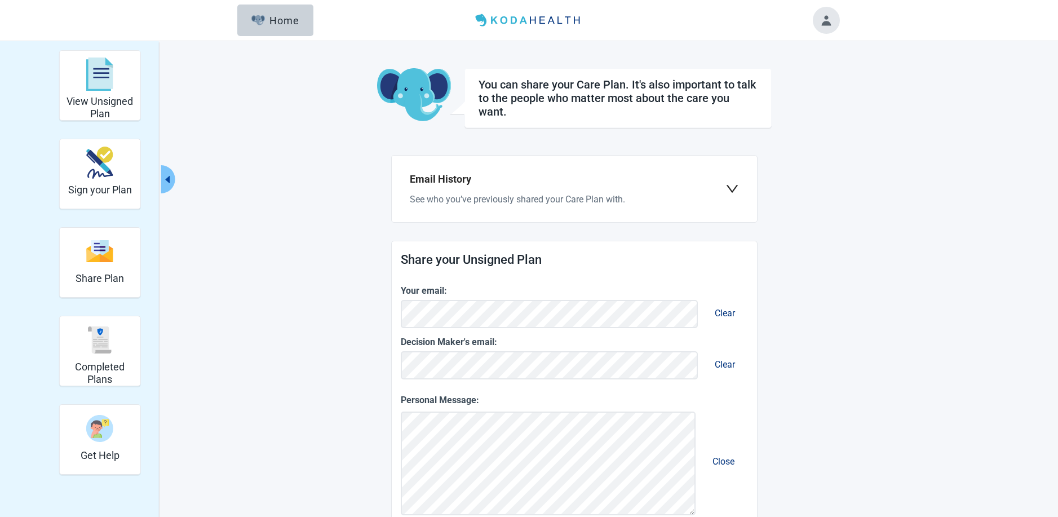
click at [729, 185] on icon "down" at bounding box center [732, 189] width 14 height 14
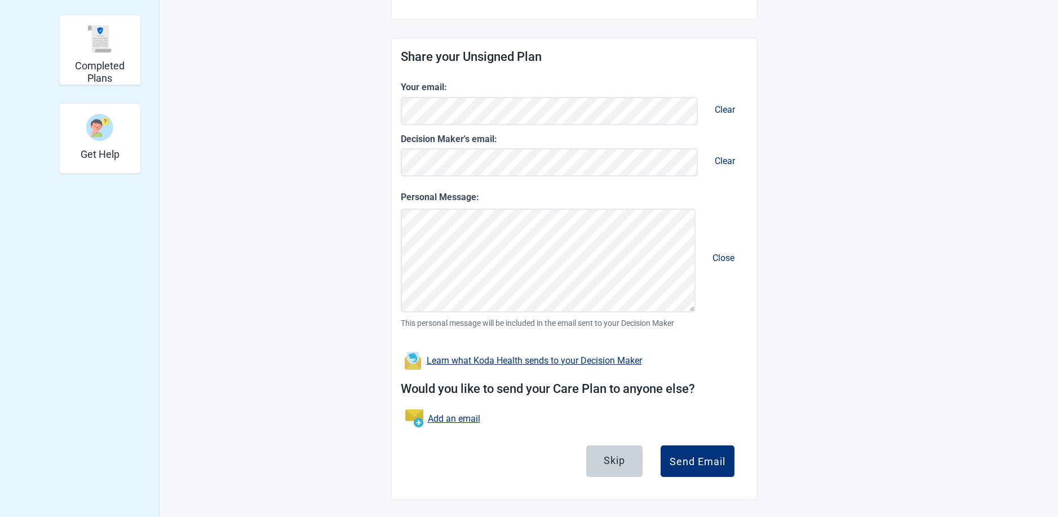
scroll to position [302, 0]
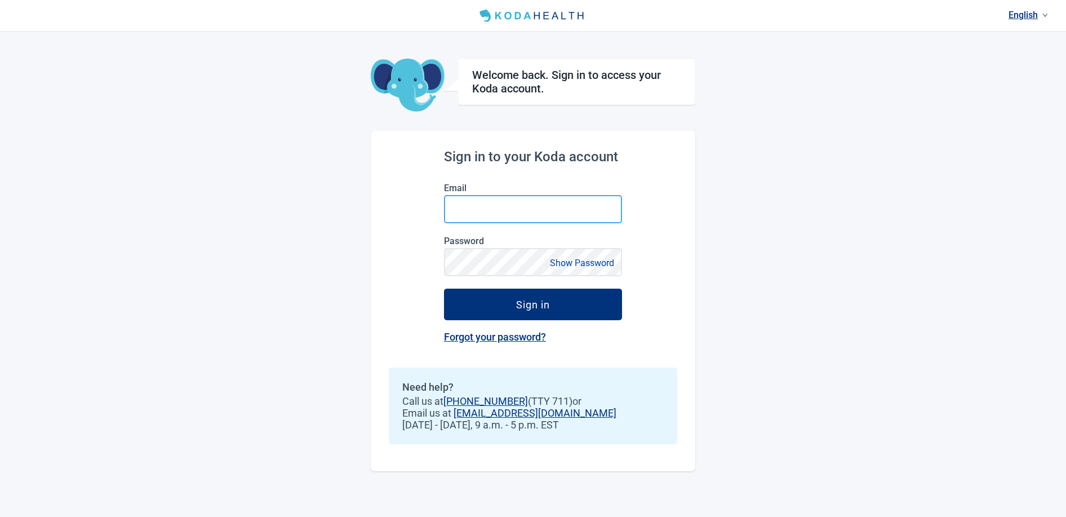
type input "[EMAIL_ADDRESS][DOMAIN_NAME]"
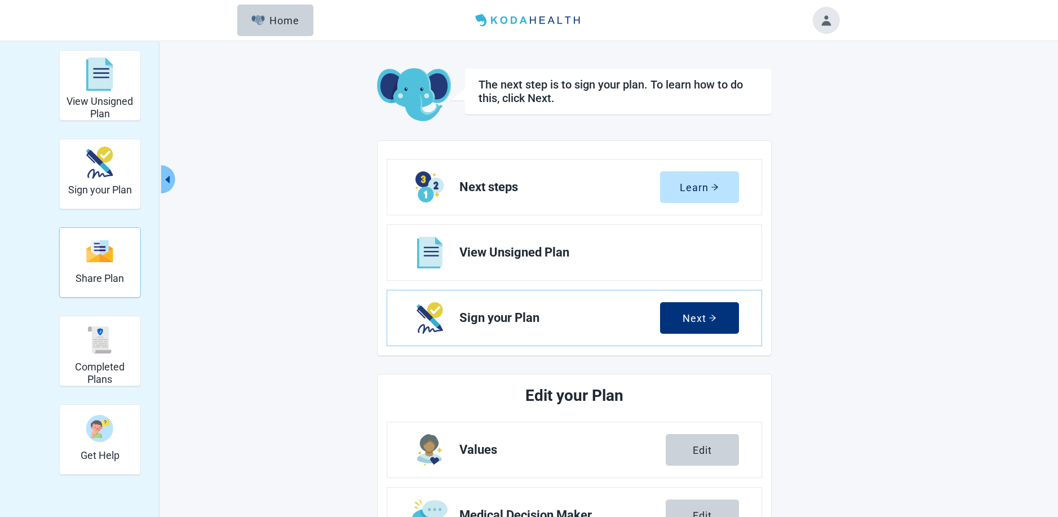
click at [97, 261] on img "Share Plan" at bounding box center [99, 251] width 27 height 24
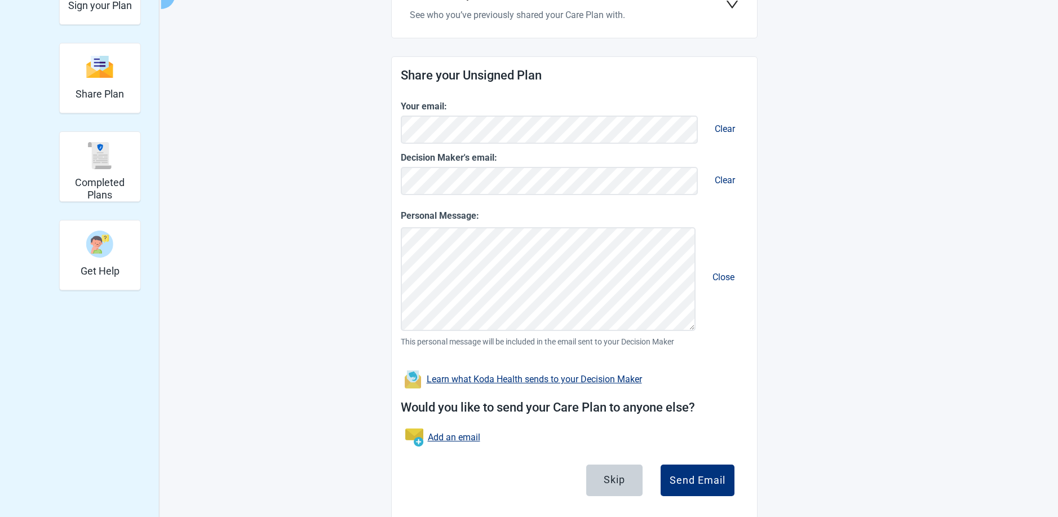
scroll to position [205, 0]
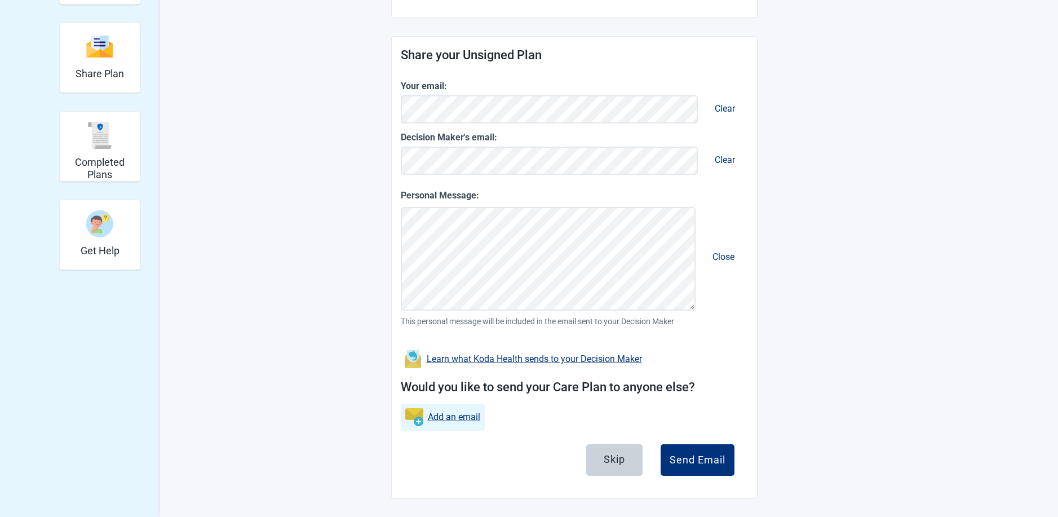
click at [461, 419] on link "Add an email" at bounding box center [454, 417] width 52 height 14
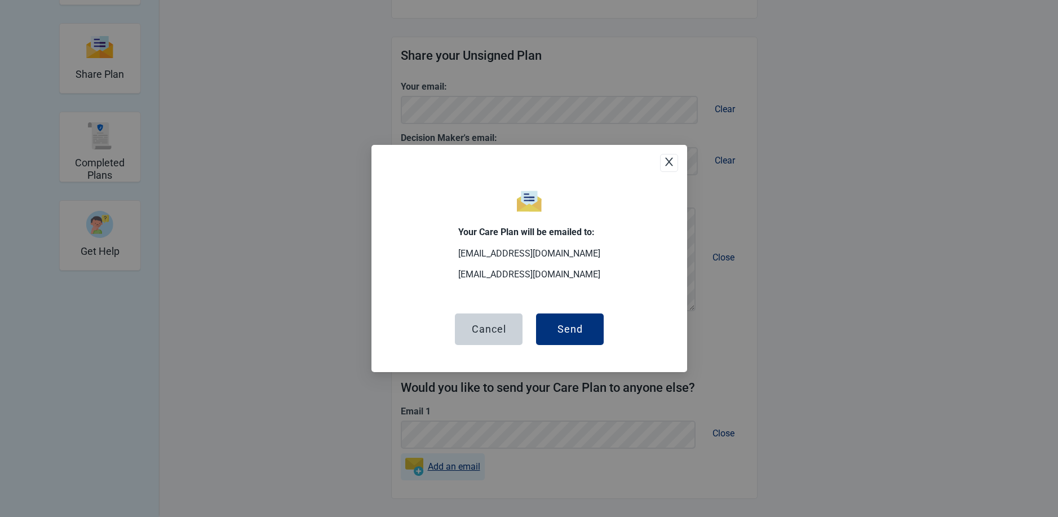
scroll to position [204, 0]
click at [669, 163] on icon "close" at bounding box center [668, 161] width 8 height 8
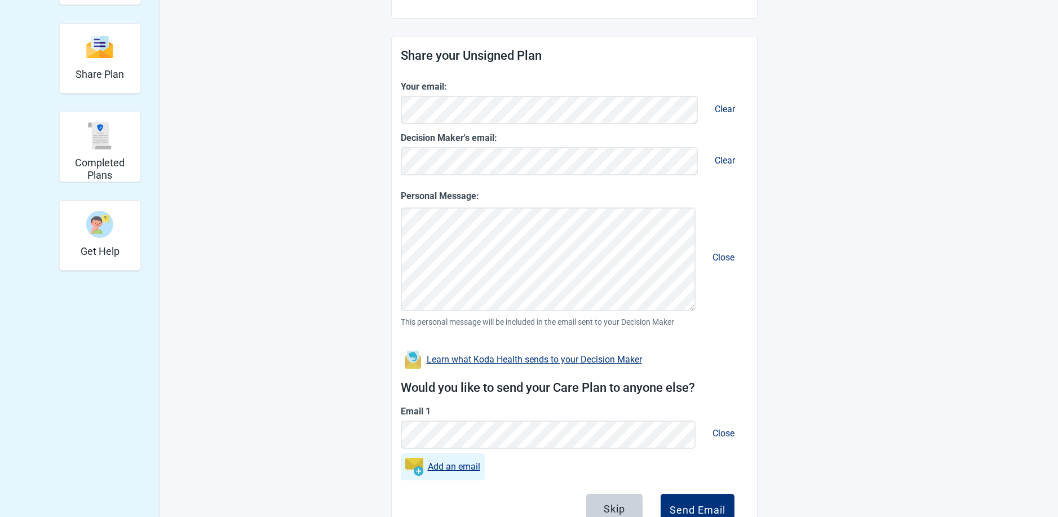
click at [457, 464] on link "Add an email" at bounding box center [454, 466] width 52 height 14
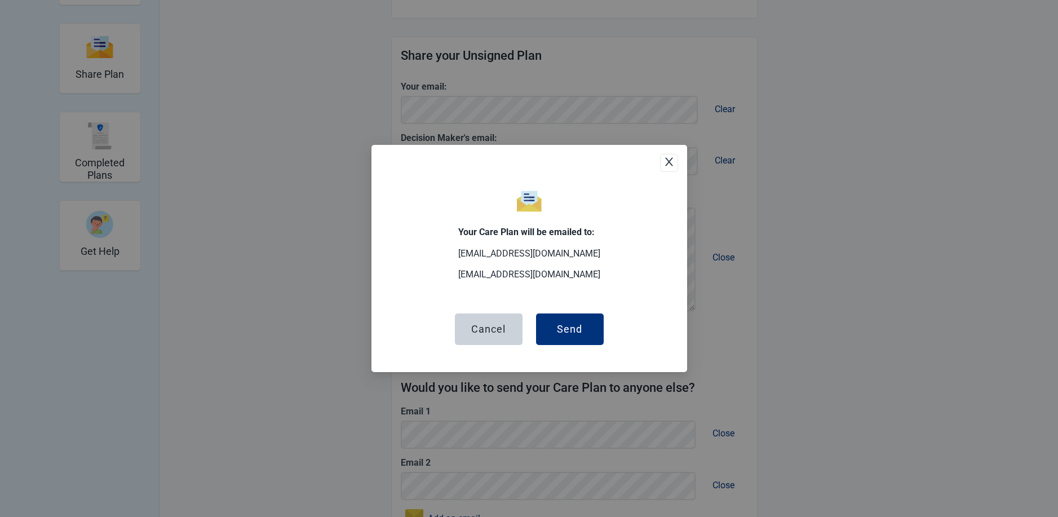
click at [670, 163] on icon "close" at bounding box center [668, 161] width 8 height 8
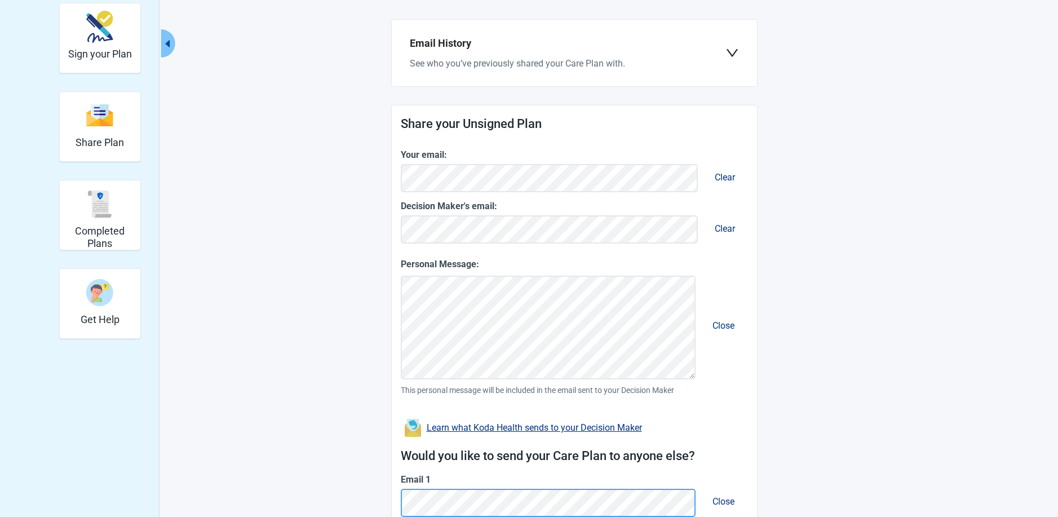
scroll to position [23, 0]
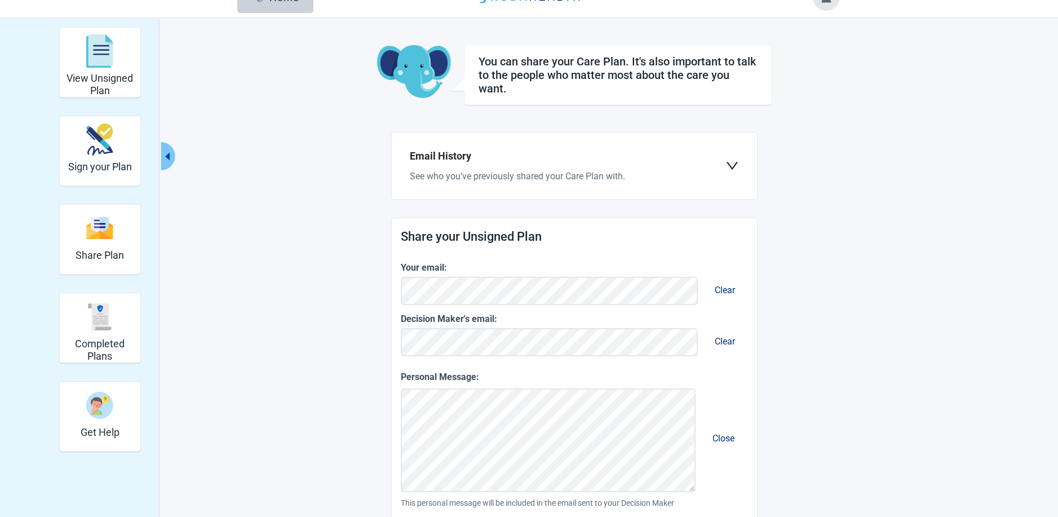
click at [732, 166] on icon "down" at bounding box center [732, 166] width 14 height 14
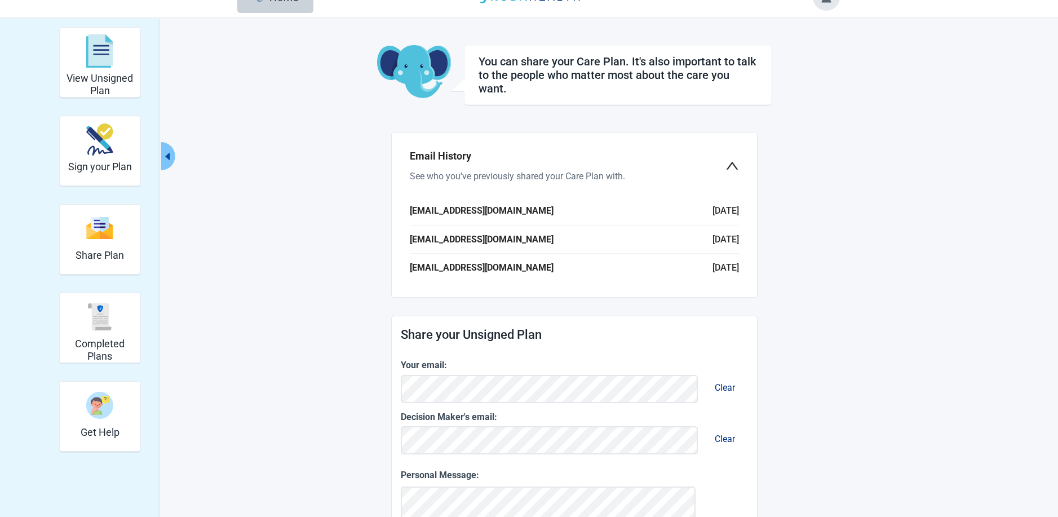
click at [732, 166] on icon "down" at bounding box center [732, 166] width 14 height 14
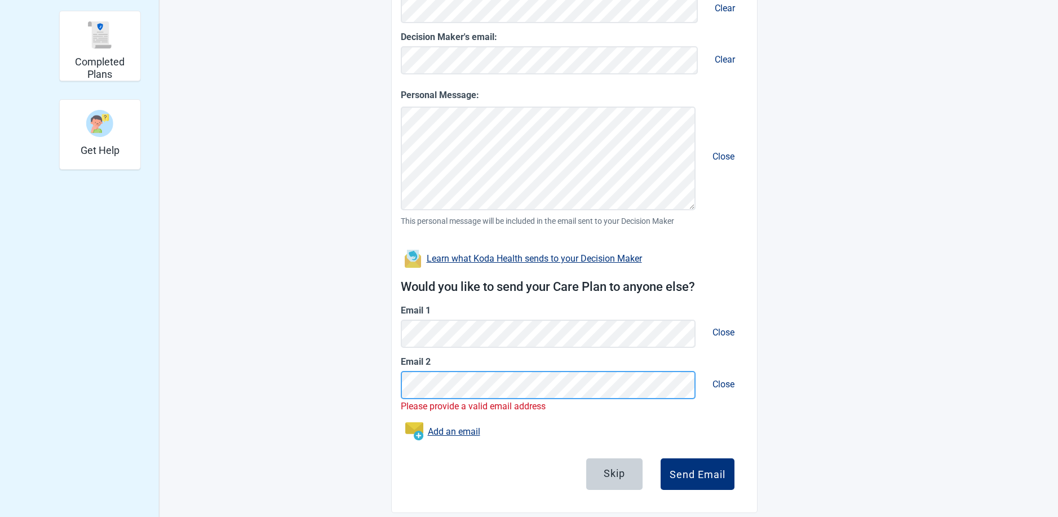
scroll to position [0, 0]
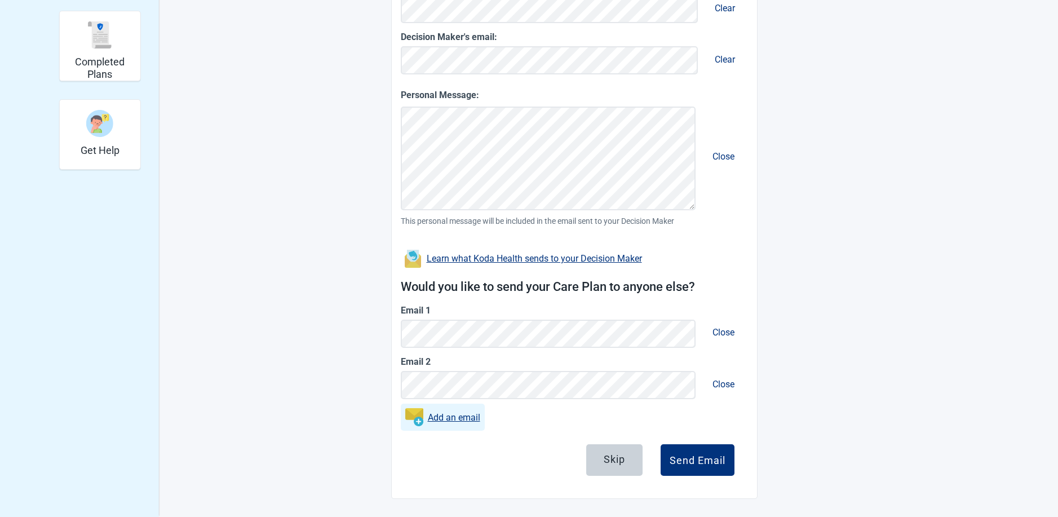
click at [463, 418] on link "Add an email" at bounding box center [454, 417] width 52 height 14
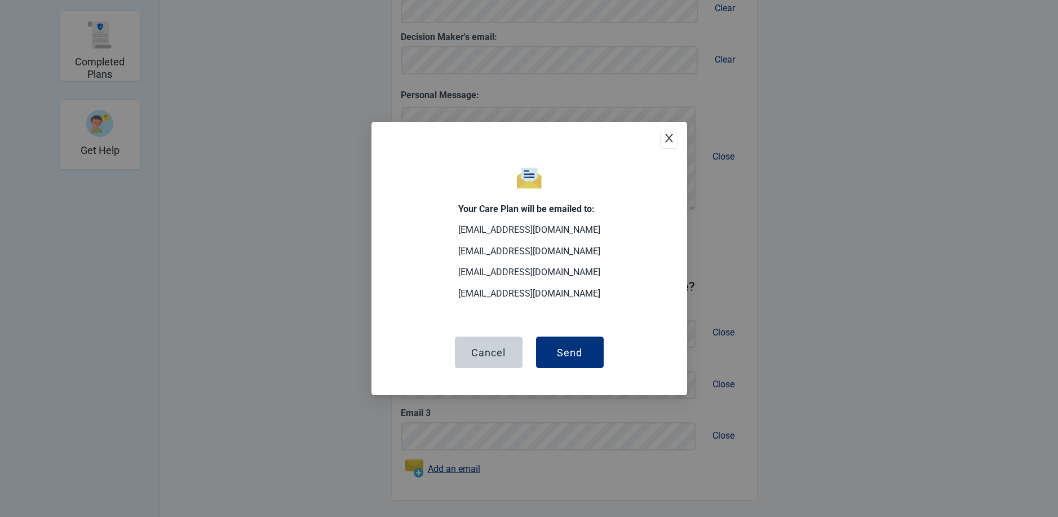
click at [669, 138] on icon "close" at bounding box center [668, 138] width 8 height 8
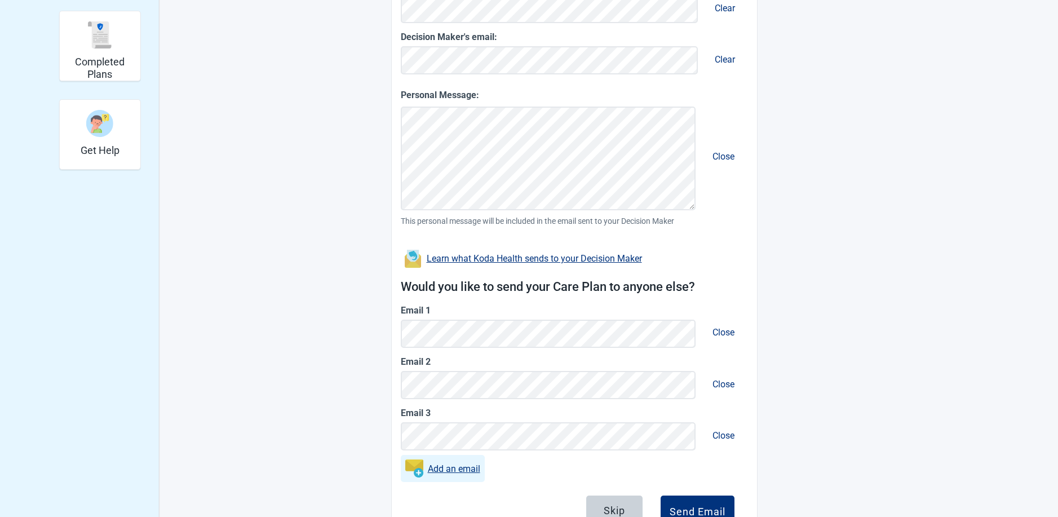
click at [455, 470] on link "Add an email" at bounding box center [454, 468] width 52 height 14
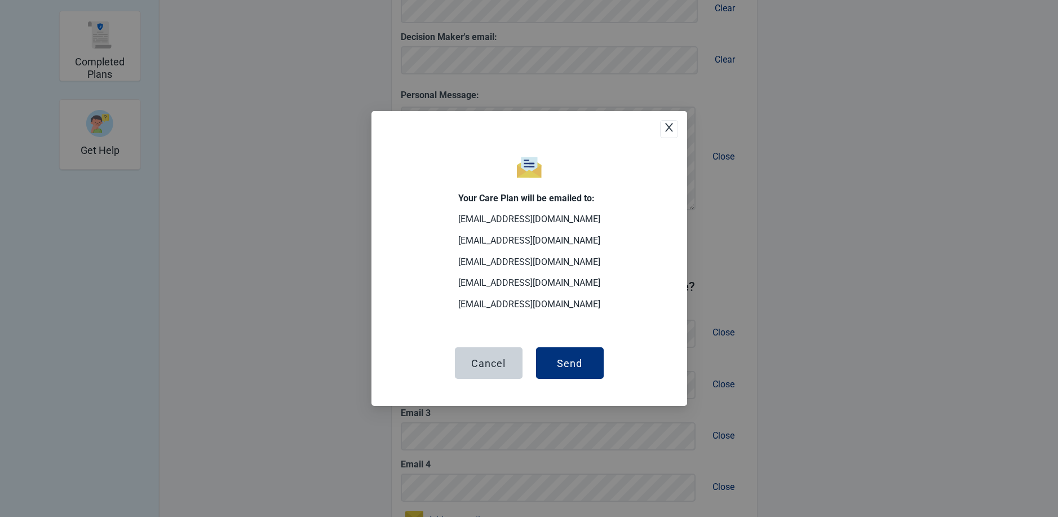
click at [668, 130] on icon "close" at bounding box center [668, 127] width 11 height 11
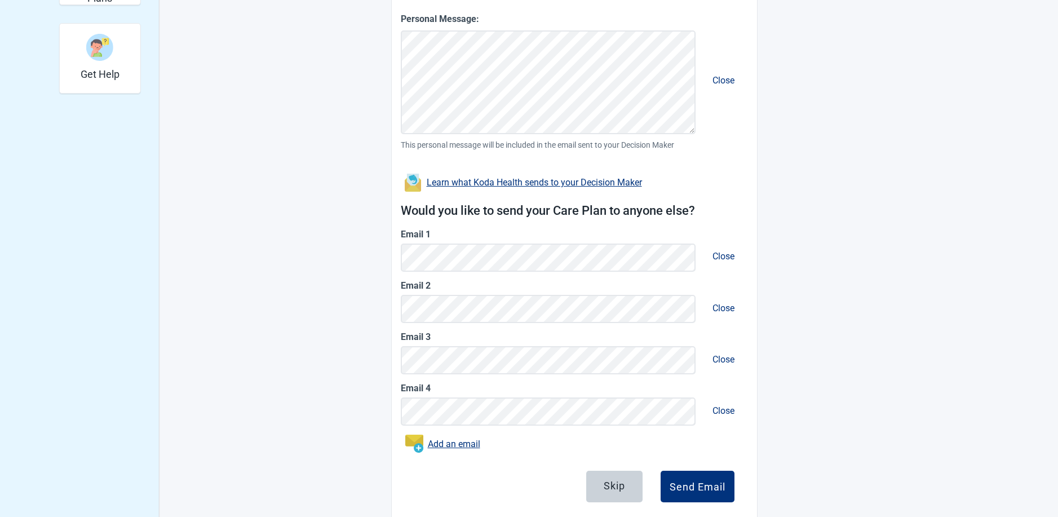
scroll to position [408, 0]
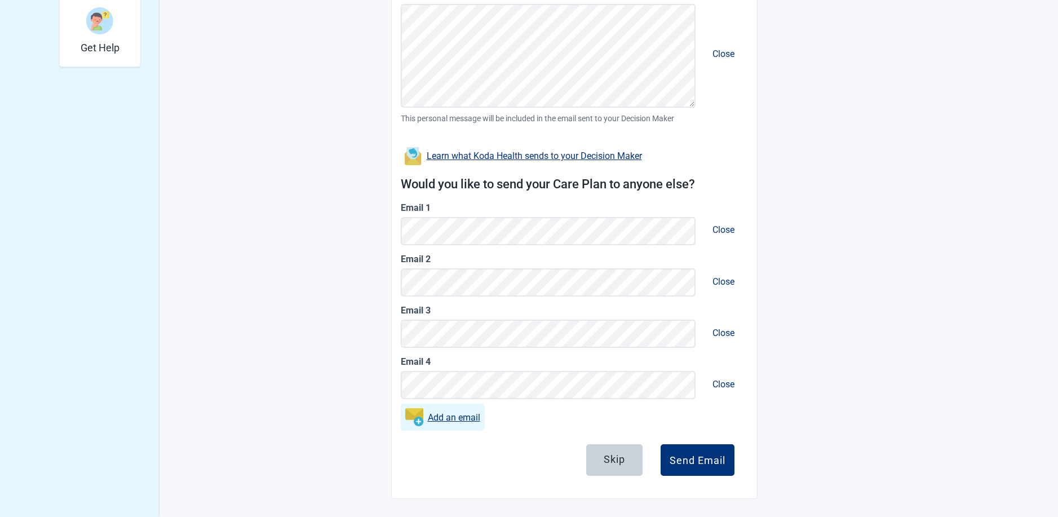
click at [451, 418] on link "Add an email" at bounding box center [454, 417] width 52 height 14
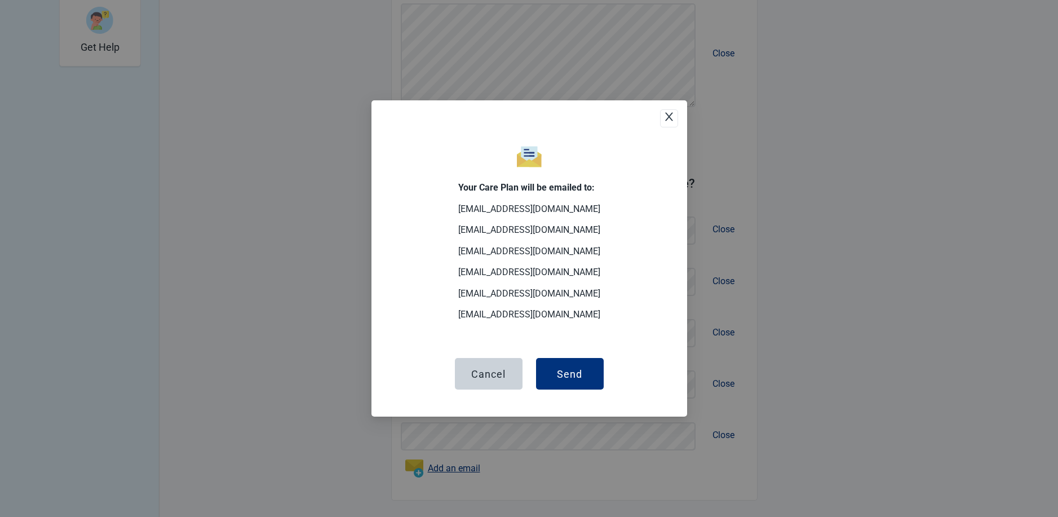
click at [673, 114] on icon "close" at bounding box center [668, 116] width 11 height 11
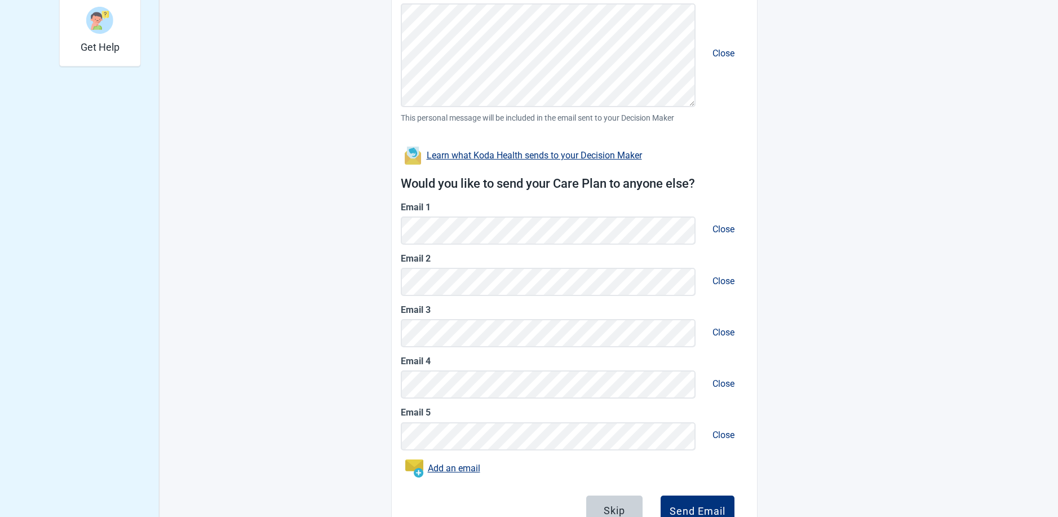
click at [546, 495] on div "Skip Send Email" at bounding box center [574, 515] width 320 height 41
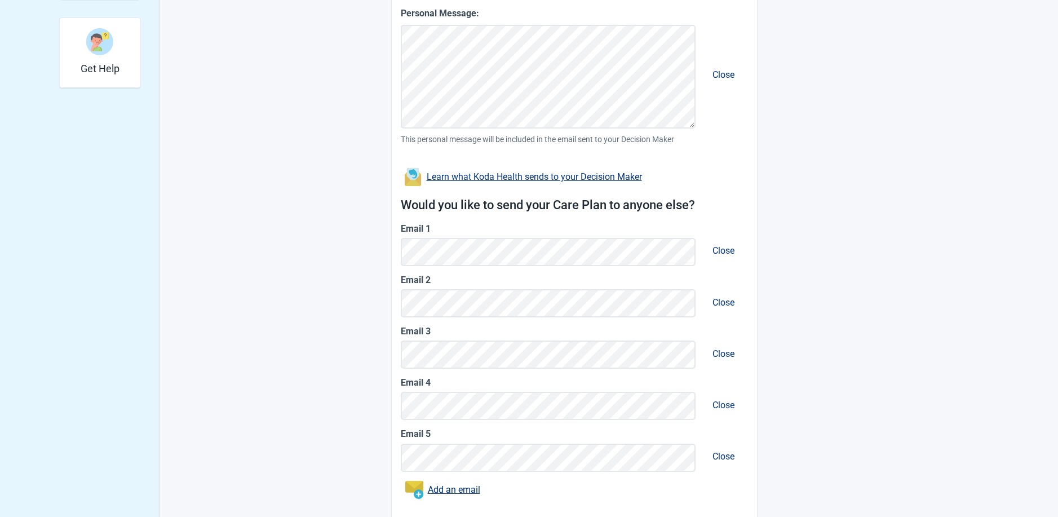
scroll to position [459, 0]
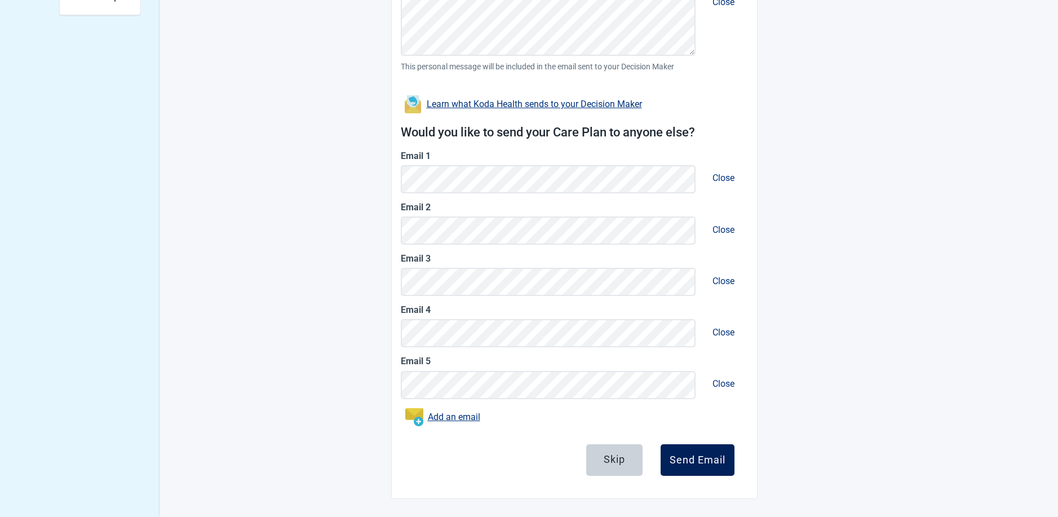
click at [692, 455] on div "Send Email" at bounding box center [697, 459] width 56 height 11
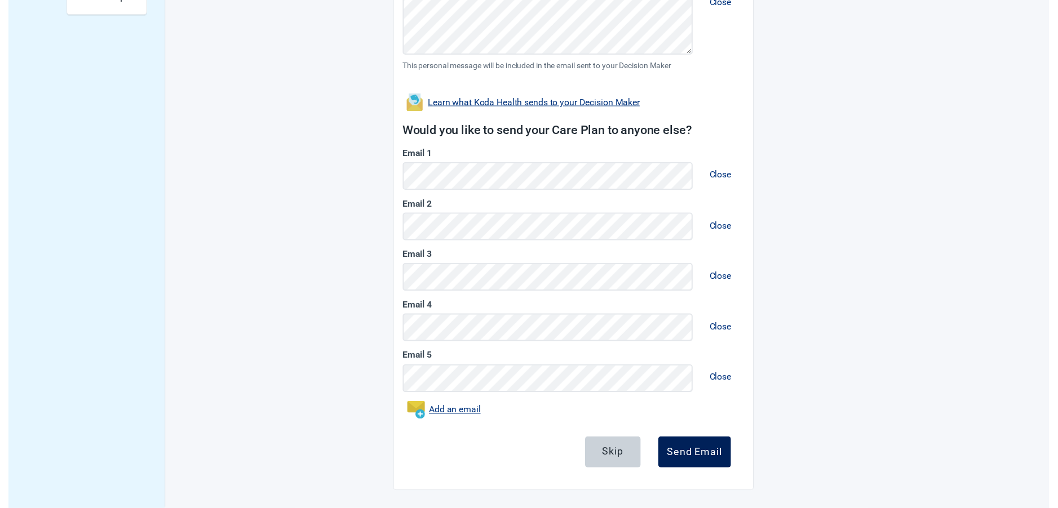
scroll to position [410, 0]
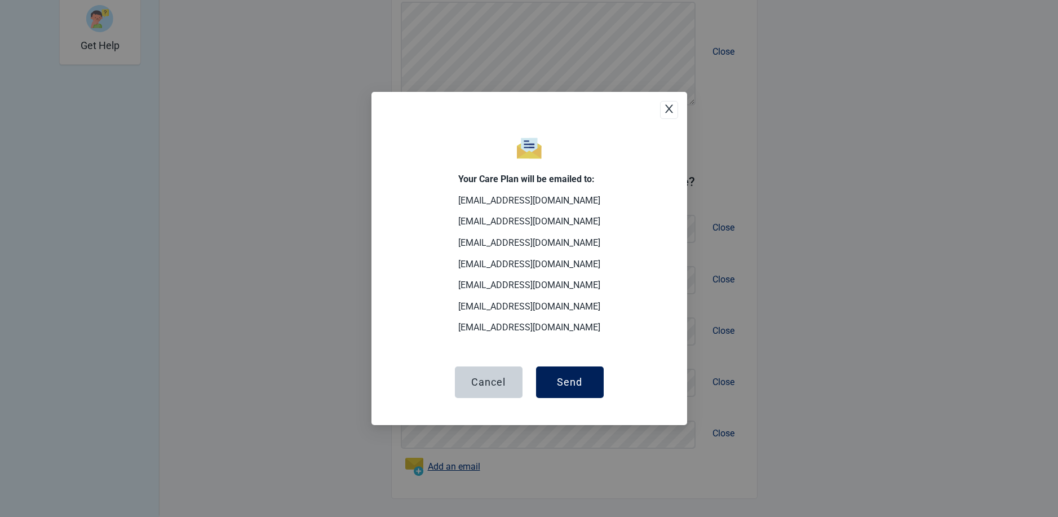
click at [569, 378] on div "Send" at bounding box center [569, 381] width 25 height 11
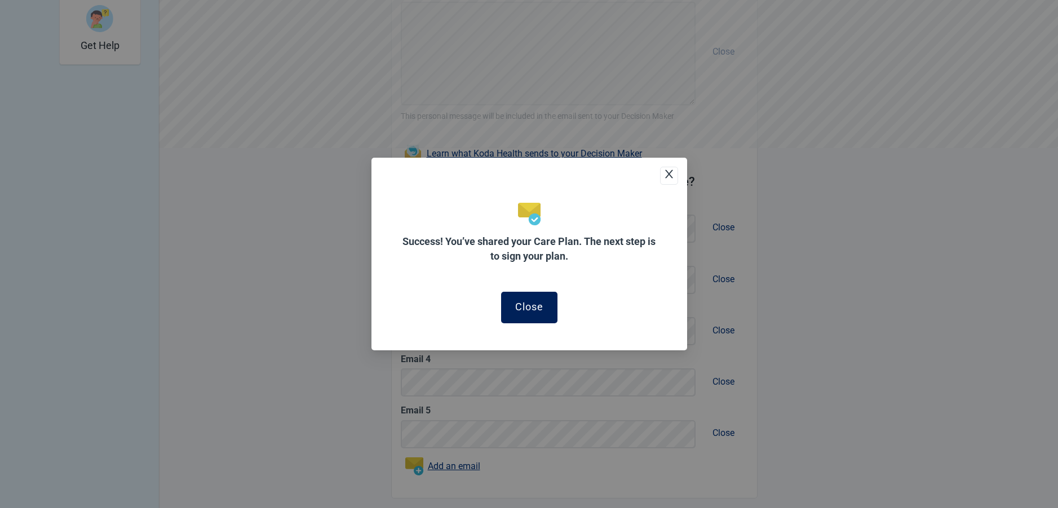
click at [519, 304] on div "Close" at bounding box center [529, 306] width 28 height 11
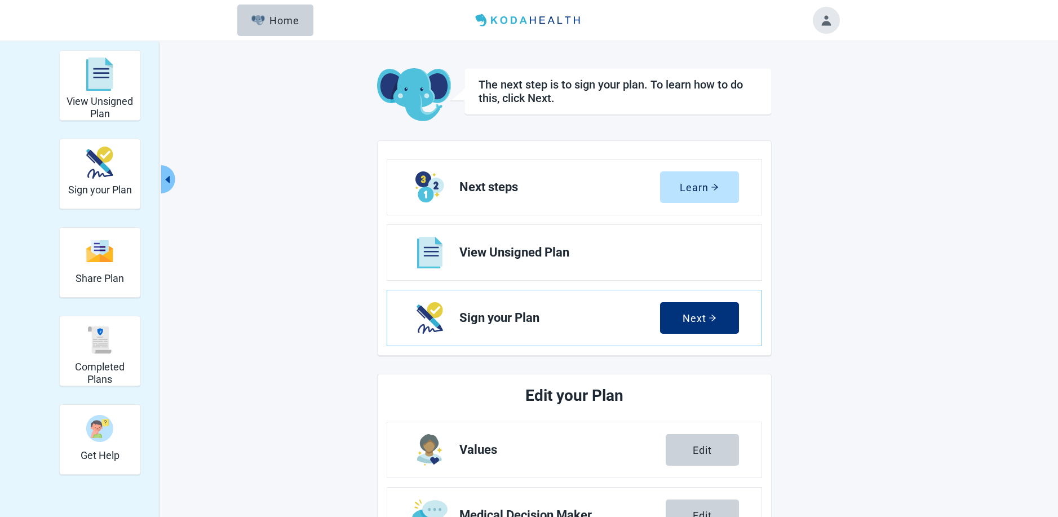
click at [827, 24] on button "Toggle account menu" at bounding box center [825, 20] width 27 height 27
click at [827, 196] on main "The next step is to sign your plan. To learn how to do this, click Next. Next s…" at bounding box center [574, 441] width 530 height 746
click at [824, 22] on button "Toggle account menu" at bounding box center [825, 20] width 27 height 27
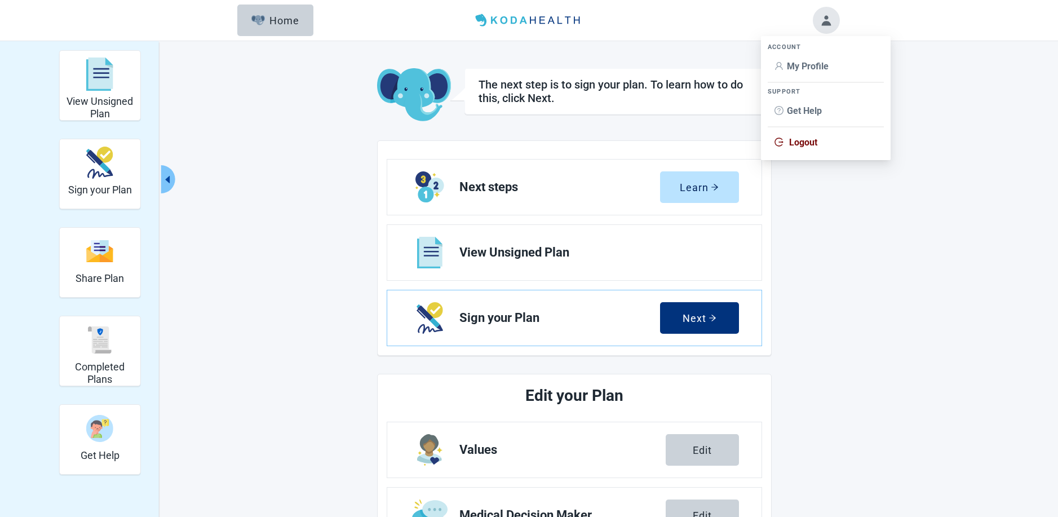
click at [804, 141] on span "Logout" at bounding box center [803, 142] width 28 height 11
